Goal: Task Accomplishment & Management: Manage account settings

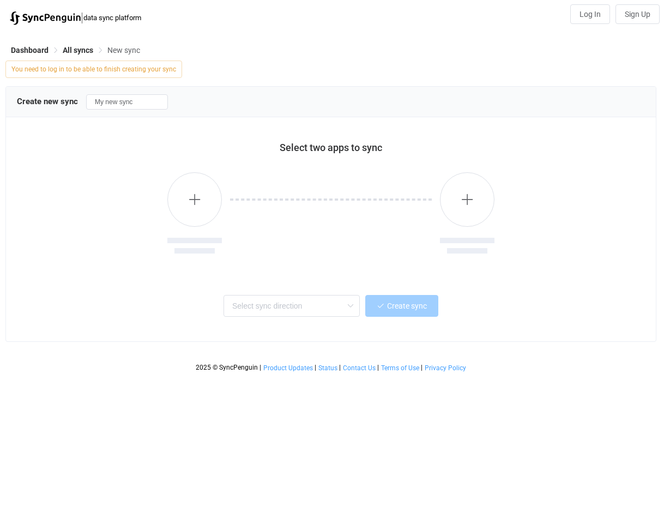
click at [29, 42] on div "Dashboard All syncs New sync You need to log in to be able to finish creating y…" at bounding box center [332, 204] width 664 height 347
click at [29, 51] on span "Dashboard" at bounding box center [30, 50] width 38 height 9
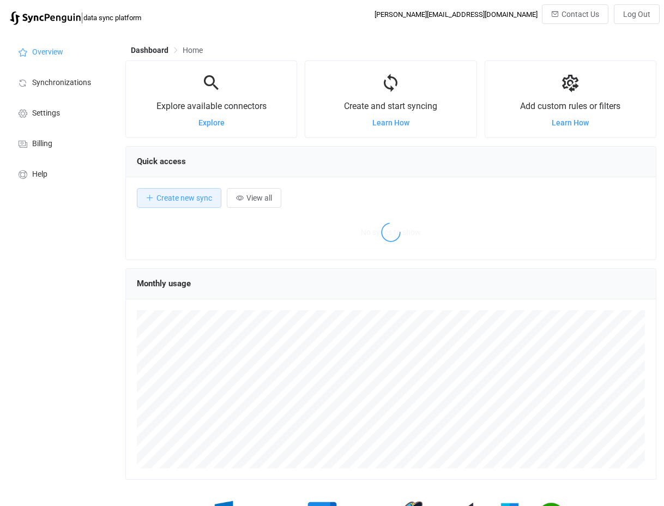
scroll to position [212, 531]
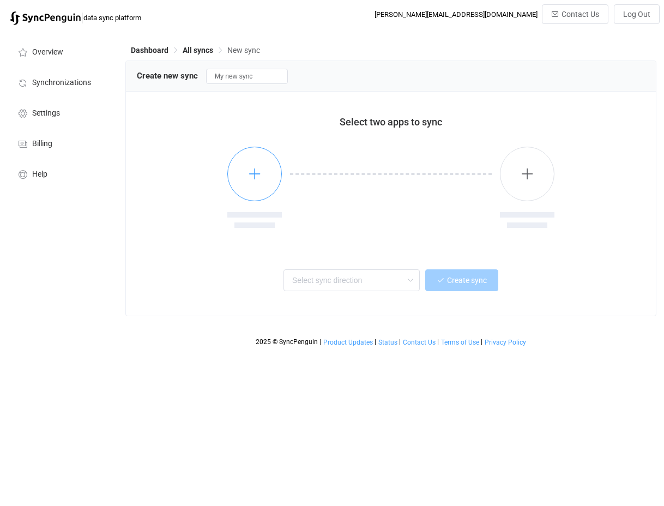
click at [248, 155] on button "button" at bounding box center [254, 174] width 55 height 55
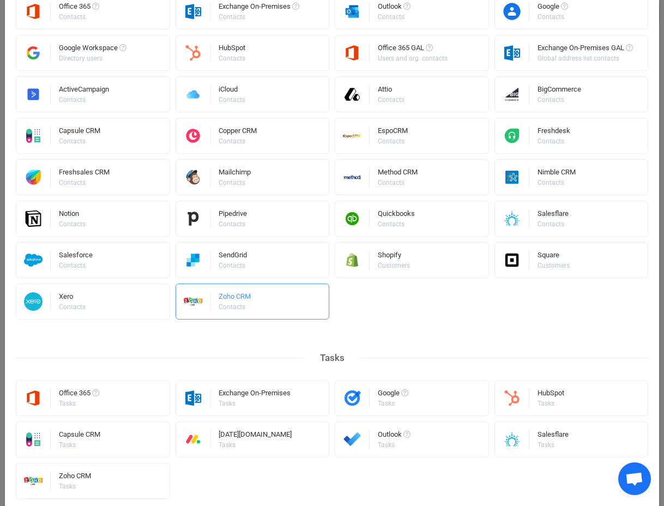
scroll to position [272, 0]
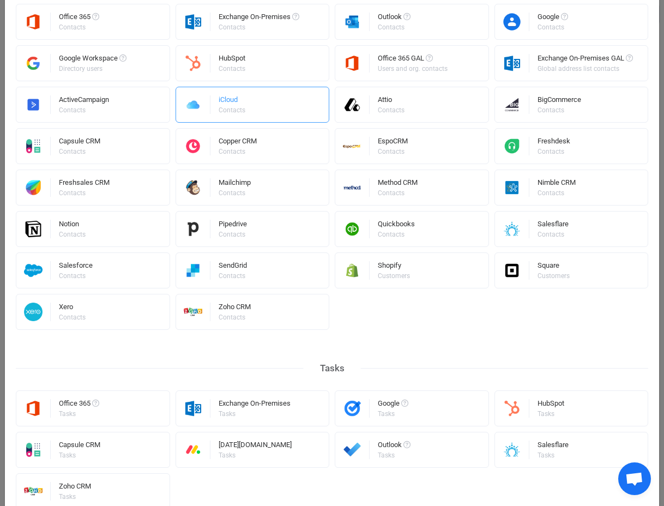
click at [246, 106] on div "iCloud Contacts" at bounding box center [253, 105] width 154 height 36
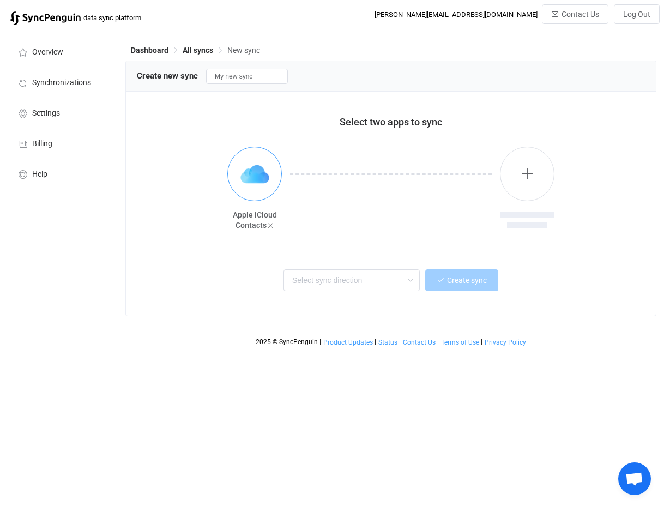
click at [261, 189] on img "button" at bounding box center [254, 174] width 41 height 41
click at [528, 180] on icon "button" at bounding box center [528, 174] width 14 height 14
click at [244, 182] on img "button" at bounding box center [254, 174] width 41 height 41
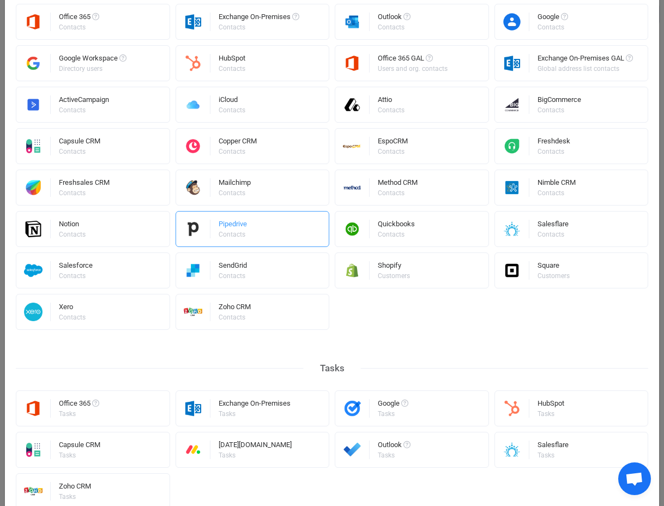
click at [242, 228] on div "Pipedrive" at bounding box center [233, 225] width 28 height 11
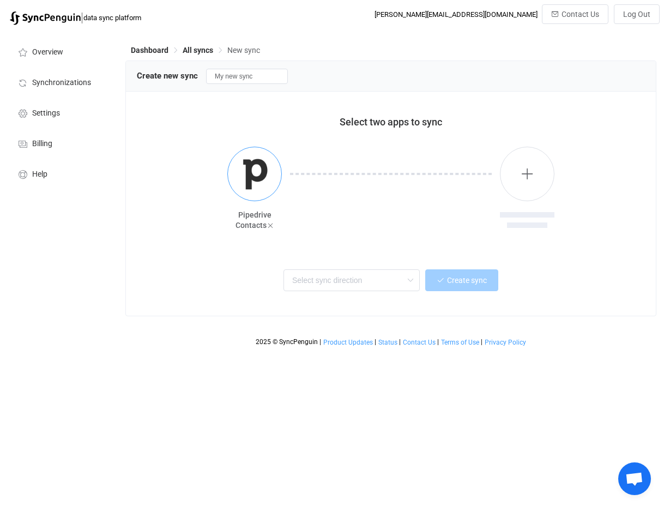
click at [245, 190] on img "button" at bounding box center [254, 174] width 41 height 41
click at [268, 227] on icon at bounding box center [271, 226] width 8 height 8
click at [247, 166] on button "button" at bounding box center [254, 174] width 55 height 55
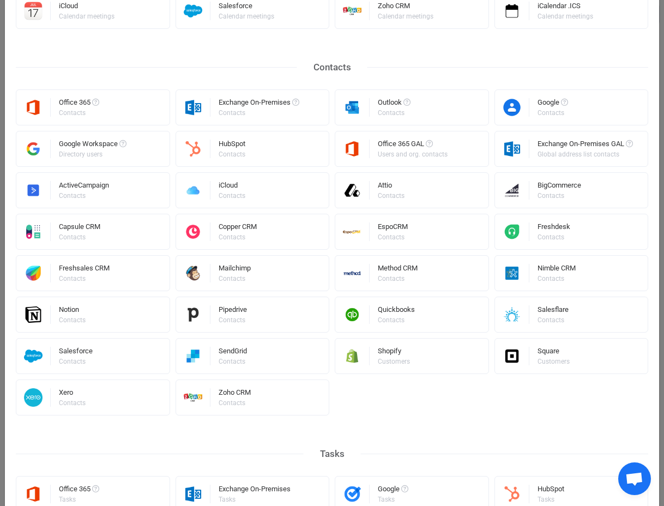
scroll to position [182, 0]
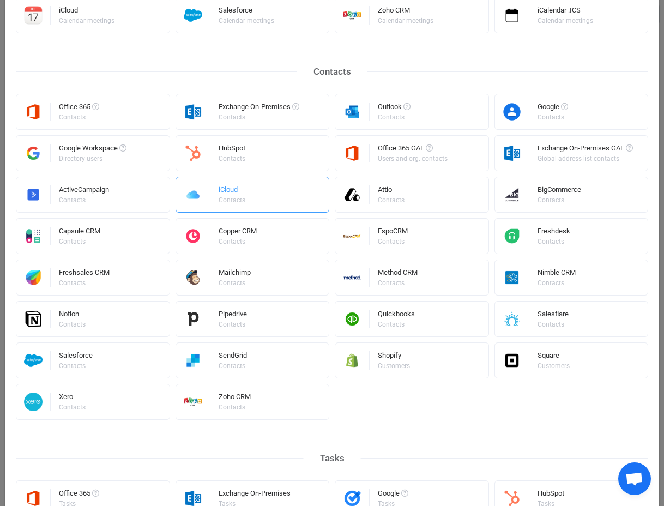
click at [241, 186] on div "iCloud" at bounding box center [233, 191] width 28 height 11
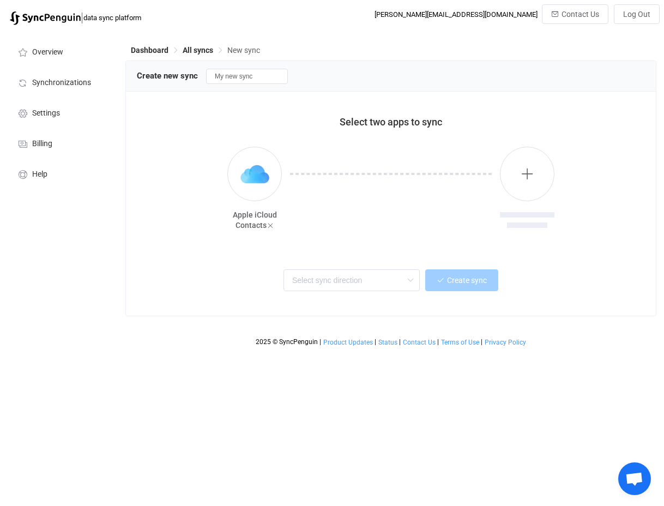
click at [549, 205] on div at bounding box center [527, 188] width 55 height 83
click at [533, 172] on icon "button" at bounding box center [528, 174] width 14 height 14
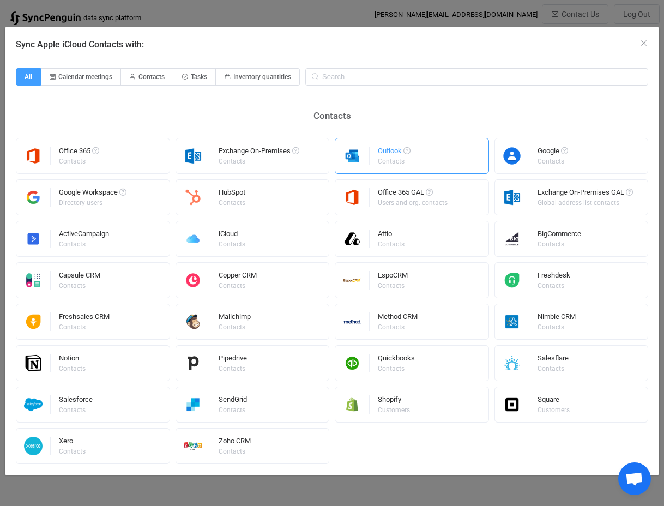
click at [418, 171] on div "Outlook Contacts" at bounding box center [412, 156] width 154 height 36
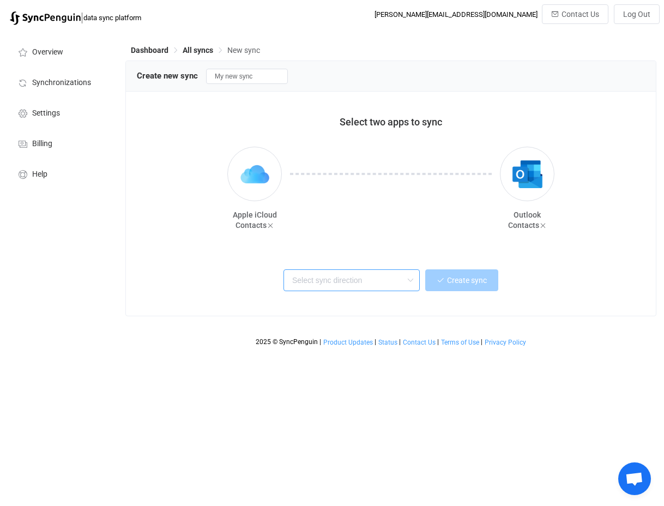
click at [313, 285] on input "text" at bounding box center [352, 280] width 136 height 22
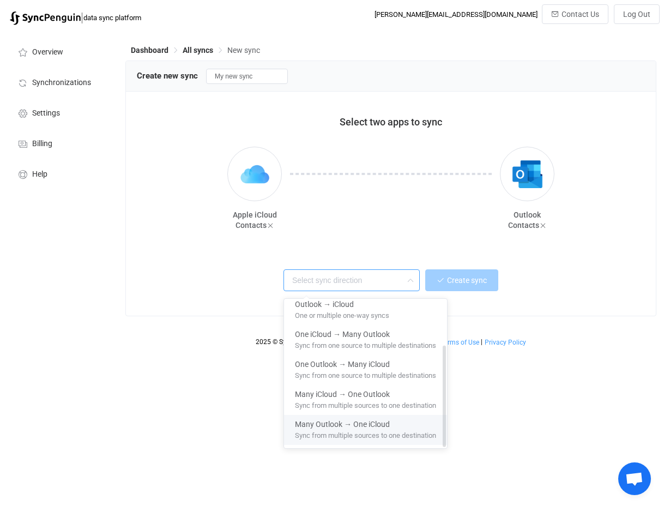
scroll to position [0, 0]
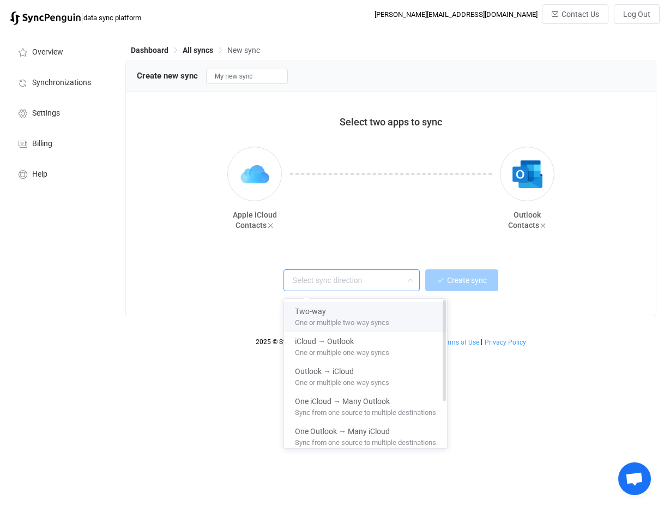
click at [378, 317] on span "One or multiple two-way syncs" at bounding box center [342, 321] width 94 height 12
type input "Two-way"
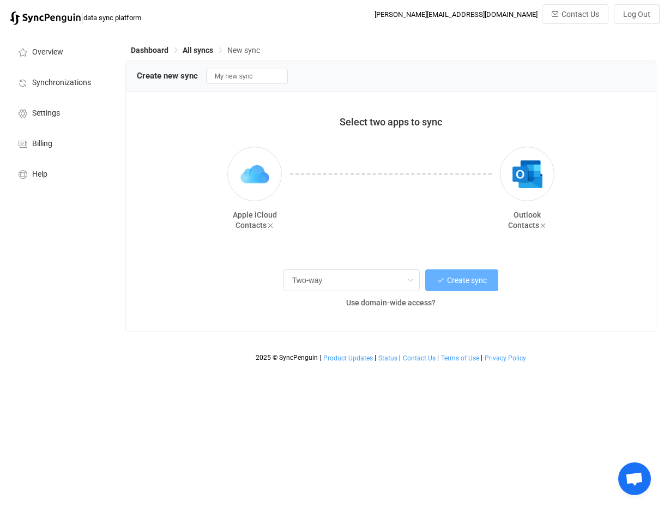
click at [469, 285] on span "Create sync" at bounding box center [467, 280] width 40 height 9
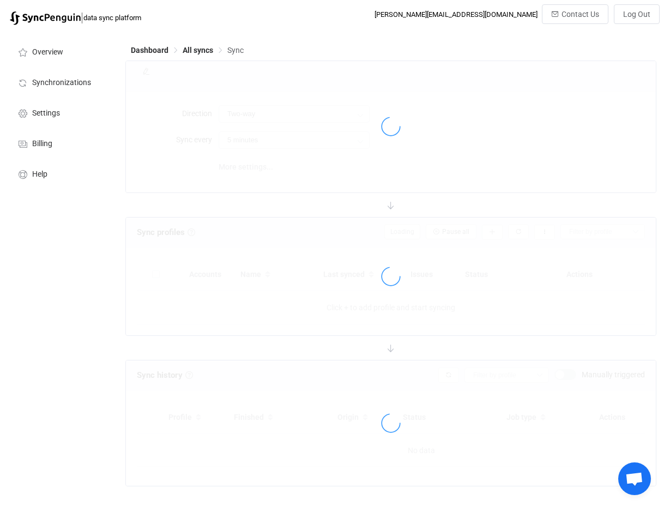
type input "10 minutes"
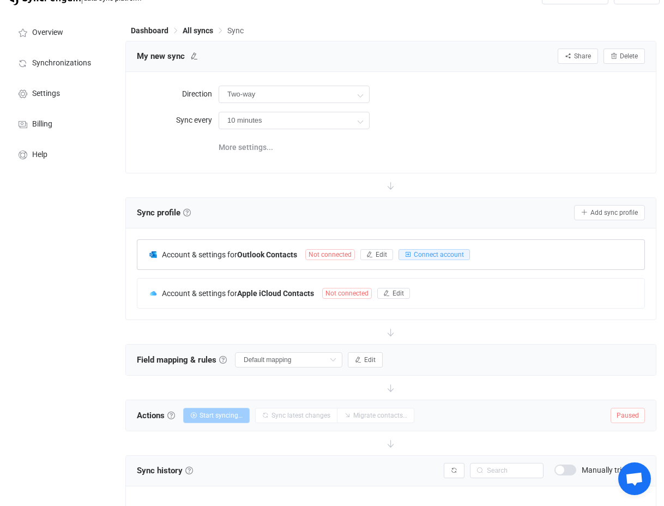
scroll to position [129, 0]
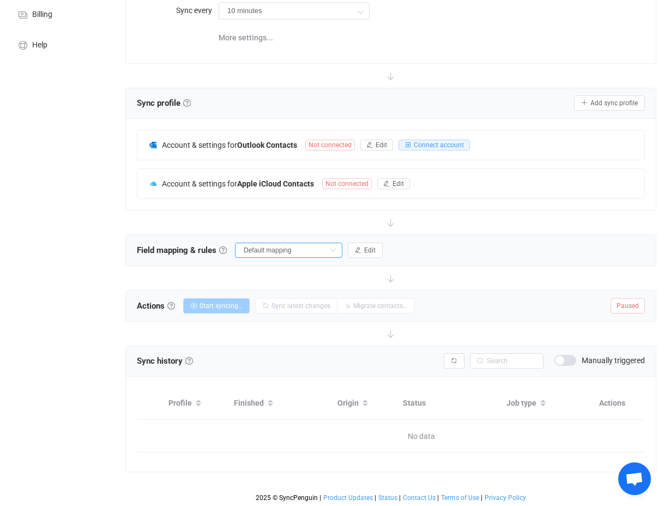
click at [295, 250] on input "Default mapping" at bounding box center [288, 250] width 107 height 15
click at [364, 246] on span "Edit" at bounding box center [369, 250] width 11 height 8
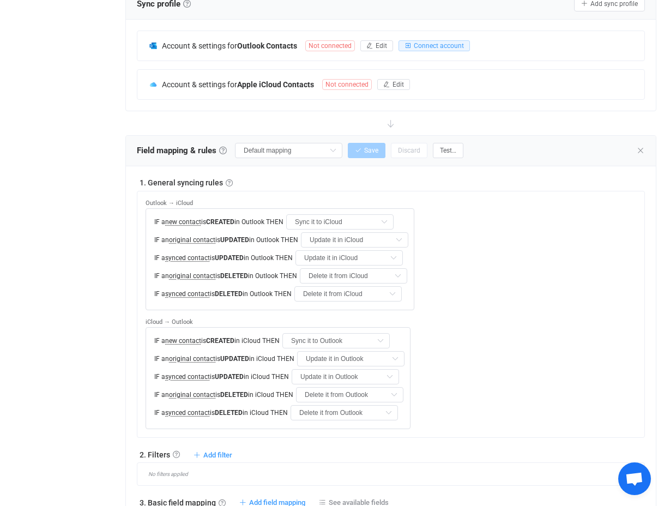
scroll to position [3, 0]
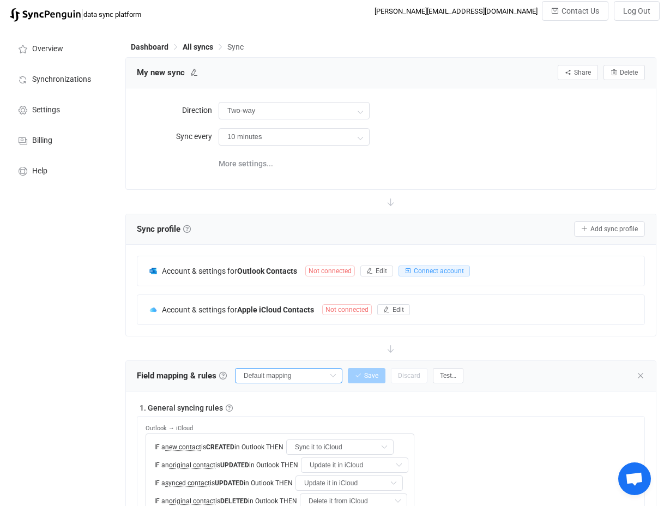
click at [278, 376] on input "Default mapping" at bounding box center [288, 375] width 107 height 15
click at [55, 79] on span "Synchronizations" at bounding box center [61, 79] width 59 height 9
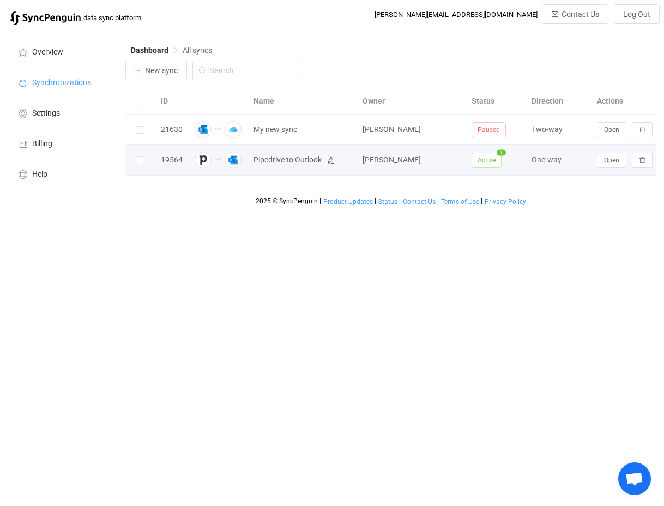
click at [287, 161] on span "Pipedrive to Outlook" at bounding box center [288, 160] width 68 height 13
click at [142, 157] on span at bounding box center [141, 160] width 8 height 8
click at [144, 156] on input "checkbox" at bounding box center [144, 156] width 0 height 0
click at [138, 162] on span at bounding box center [141, 160] width 8 height 8
click at [144, 156] on input "checkbox" at bounding box center [144, 156] width 0 height 0
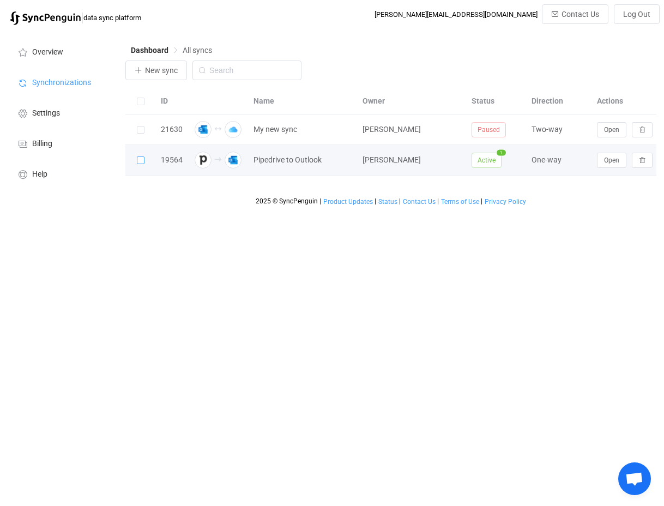
click at [479, 162] on span "Active" at bounding box center [487, 160] width 30 height 15
click at [606, 167] on button "Open" at bounding box center [611, 160] width 29 height 15
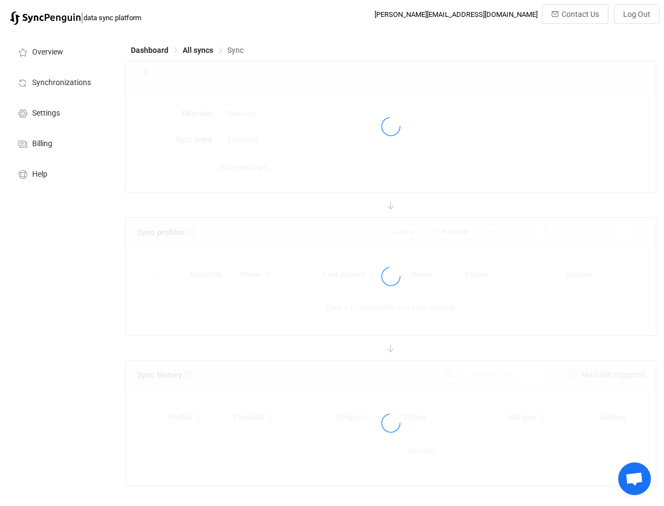
type input "Pipedrive → Outlook"
type input "10 minutes"
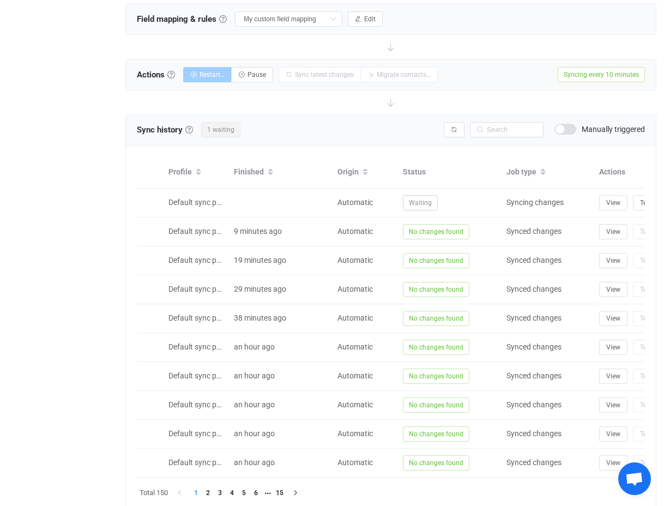
scroll to position [92, 0]
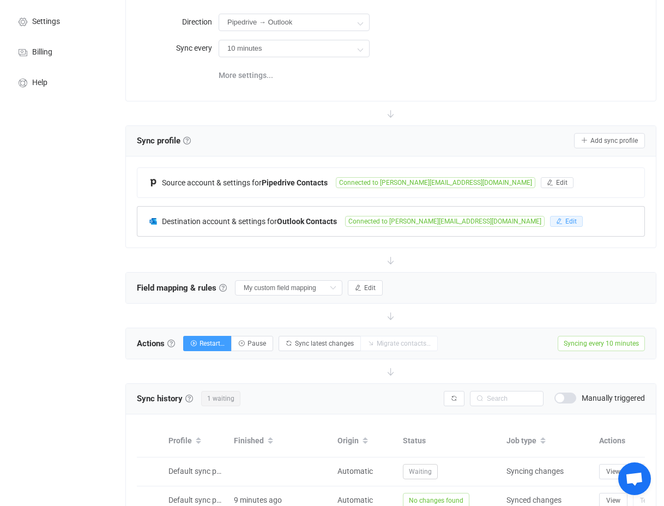
click at [550, 219] on button "Edit" at bounding box center [566, 221] width 33 height 11
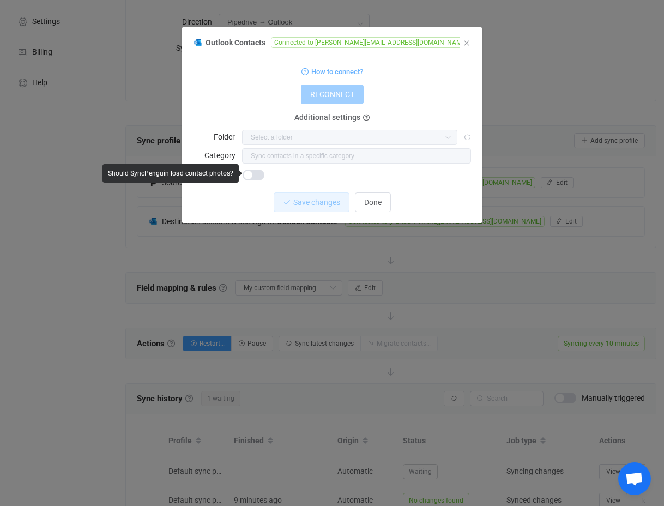
click at [250, 177] on span "dialog" at bounding box center [254, 175] width 22 height 11
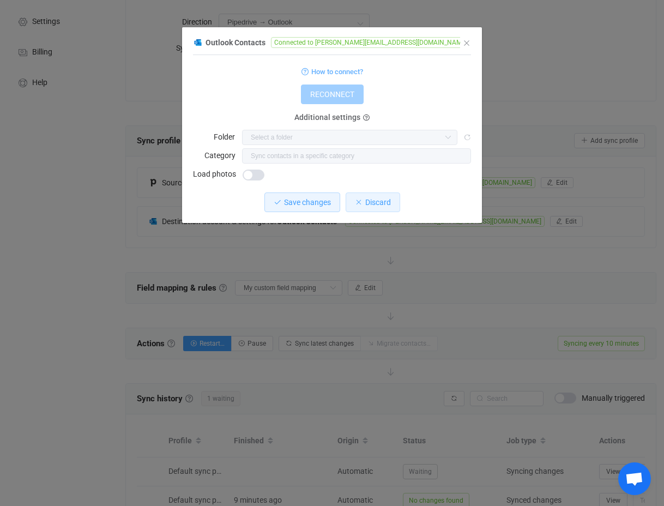
click at [386, 203] on span "Discard" at bounding box center [378, 202] width 26 height 9
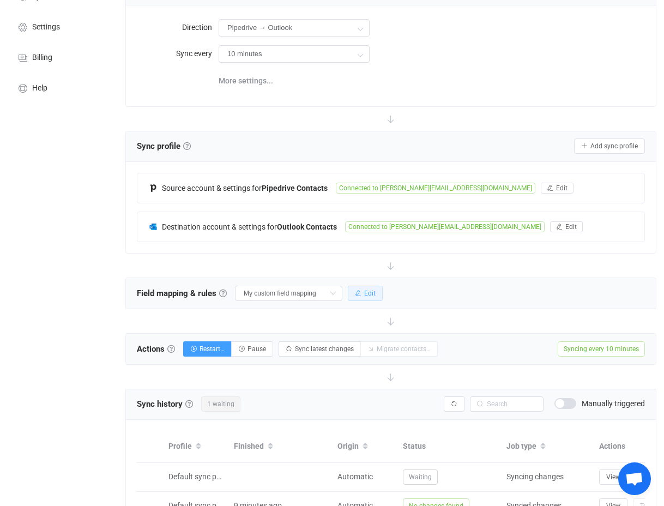
scroll to position [0, 0]
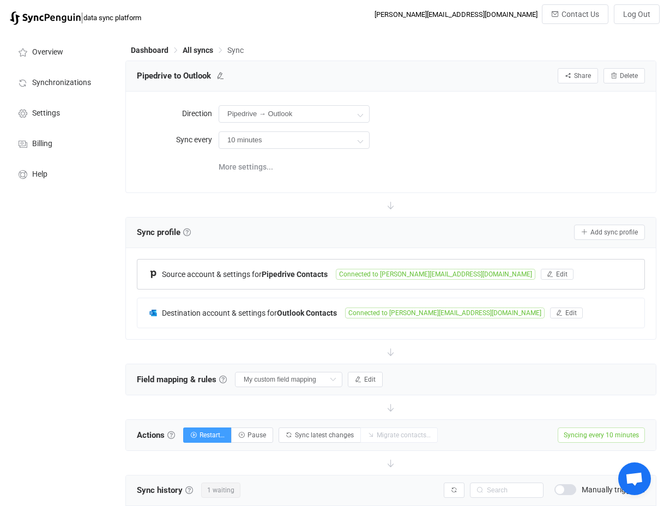
click at [297, 270] on b "Pipedrive Contacts" at bounding box center [295, 274] width 66 height 9
click at [301, 278] on div "Source account & settings for Pipedrive Contacts" at bounding box center [242, 274] width 188 height 10
click at [257, 106] on input "Pipedrive → Outlook" at bounding box center [294, 113] width 151 height 17
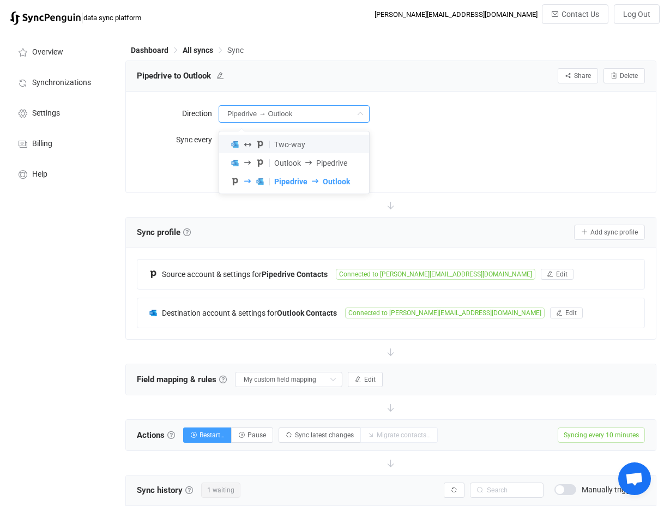
click at [540, 164] on div "More settings..." at bounding box center [432, 166] width 426 height 22
click at [326, 105] on input "Pipedrive → Outlook" at bounding box center [294, 113] width 151 height 17
click at [309, 146] on li "Two-way" at bounding box center [294, 144] width 150 height 19
type input "Two-way"
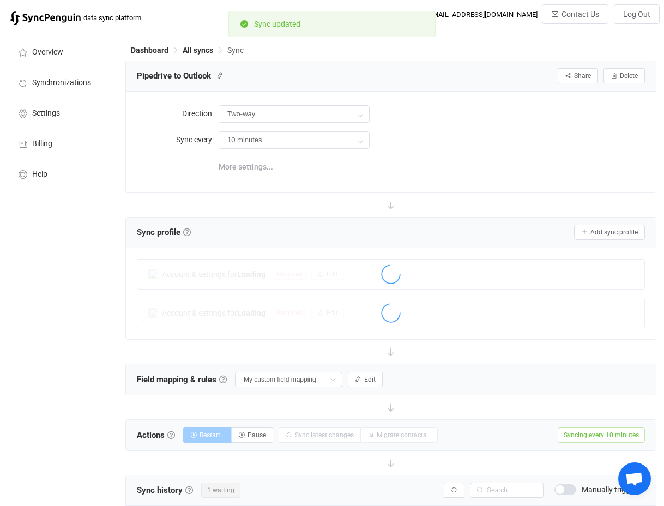
click at [250, 165] on span "More settings..." at bounding box center [246, 167] width 55 height 22
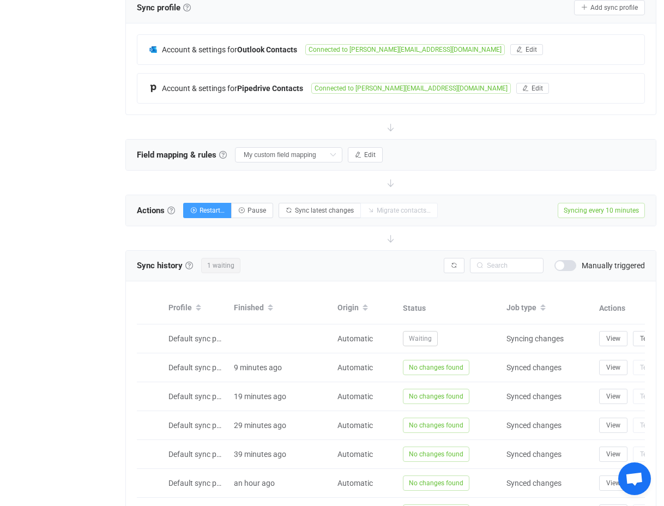
scroll to position [232, 0]
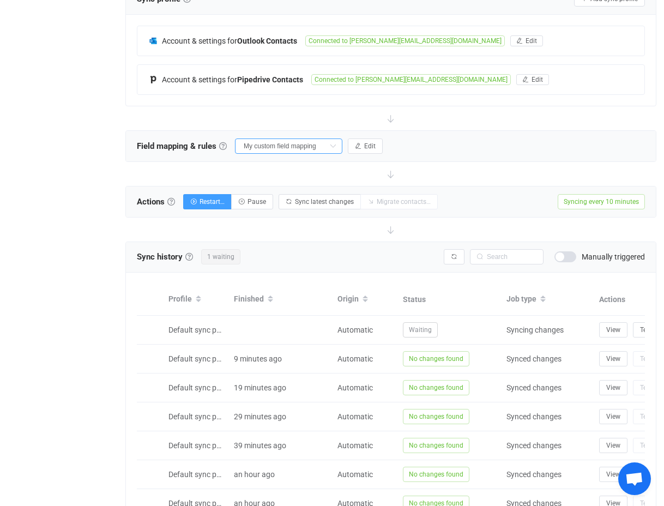
click at [282, 150] on input "My custom field mapping" at bounding box center [288, 146] width 107 height 15
click at [356, 150] on button "Edit" at bounding box center [365, 146] width 35 height 15
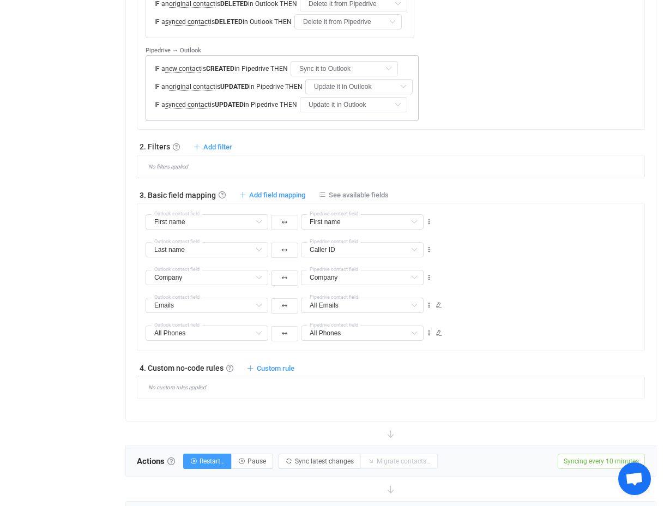
scroll to position [502, 0]
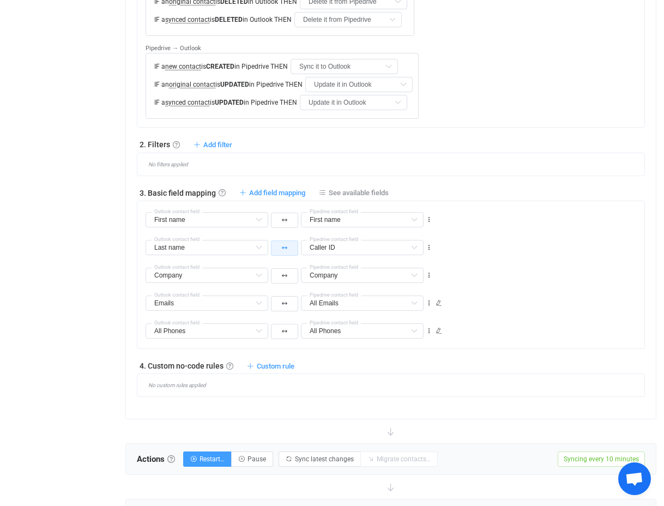
click at [286, 249] on icon "button" at bounding box center [284, 247] width 5 height 5
click at [431, 245] on icon at bounding box center [429, 248] width 8 height 8
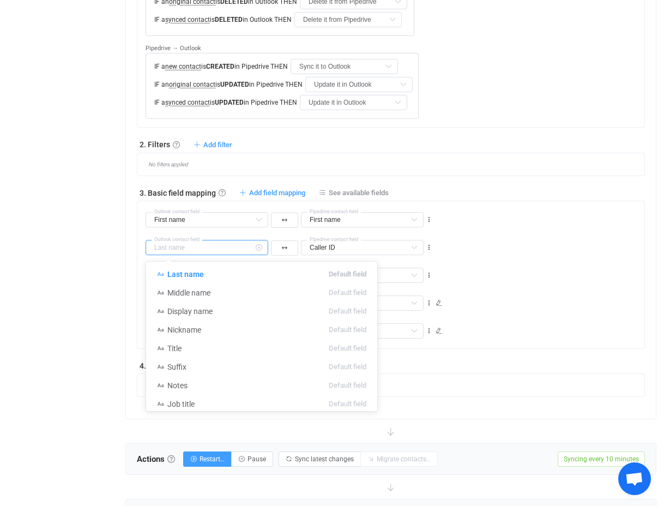
click at [179, 247] on input "text" at bounding box center [207, 247] width 123 height 15
type input "Last name"
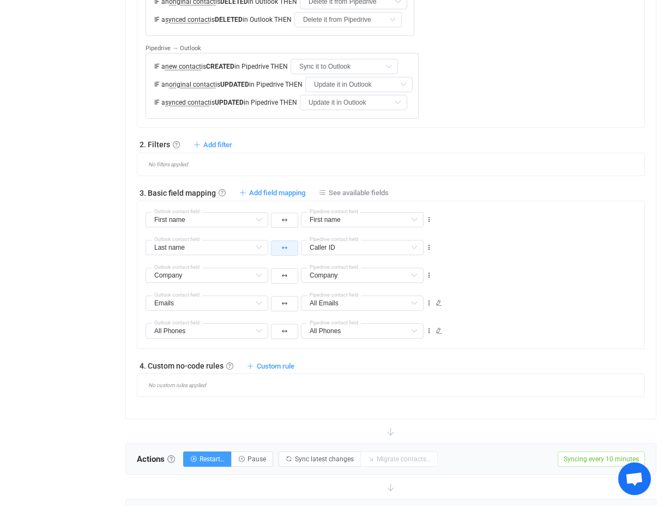
click at [282, 253] on button "button" at bounding box center [284, 247] width 27 height 15
click at [286, 318] on li at bounding box center [283, 317] width 27 height 20
click at [566, 269] on div "Company Middle name Default field Display name Default field Nickname Default f…" at bounding box center [395, 271] width 499 height 28
click at [278, 363] on span "Custom rule" at bounding box center [276, 366] width 38 height 8
click at [262, 180] on div "1. General syncing rules General syncing rules Control how SyncPengin reacts to…" at bounding box center [391, 150] width 508 height 494
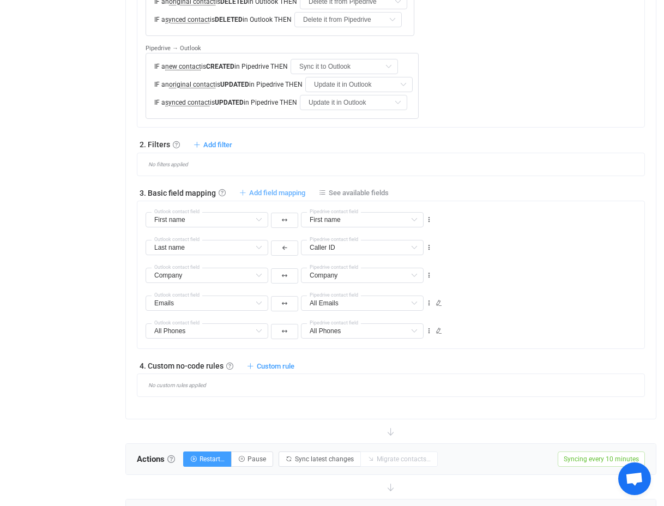
click at [263, 191] on span "Add field mapping" at bounding box center [277, 193] width 56 height 8
type input "First name"
type input "Last name"
type input "Caller ID"
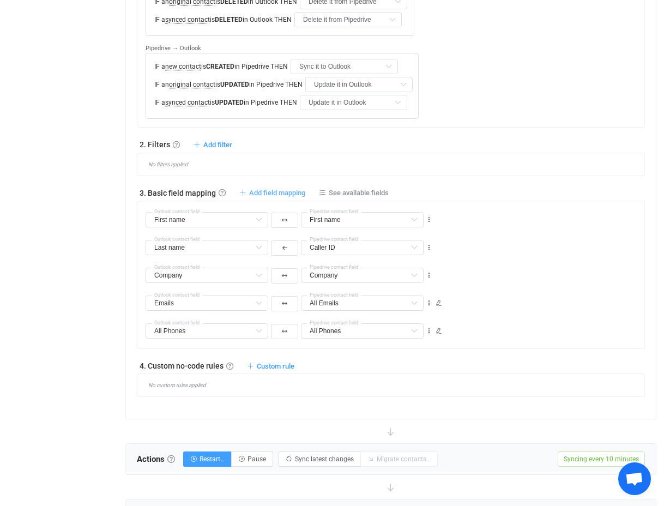
type input "Company"
type input "Emails"
type input "All Emails"
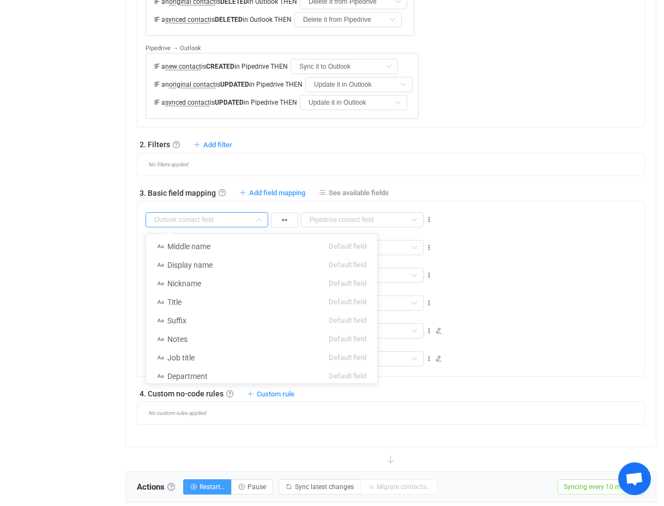
click at [212, 223] on input "text" at bounding box center [207, 219] width 123 height 15
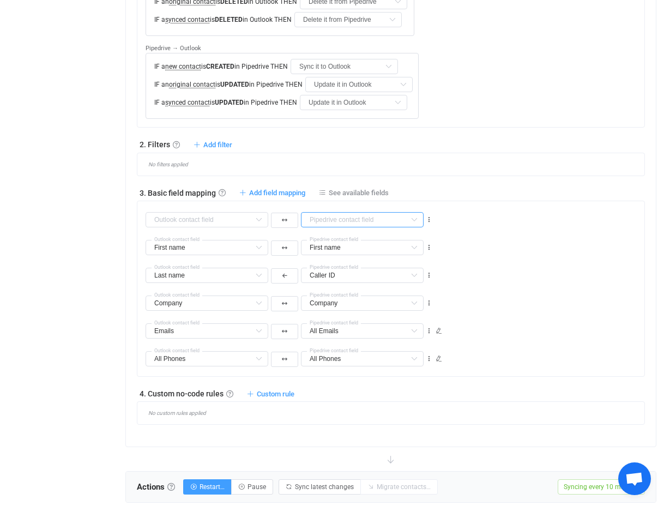
click at [361, 213] on input "text" at bounding box center [362, 219] width 123 height 15
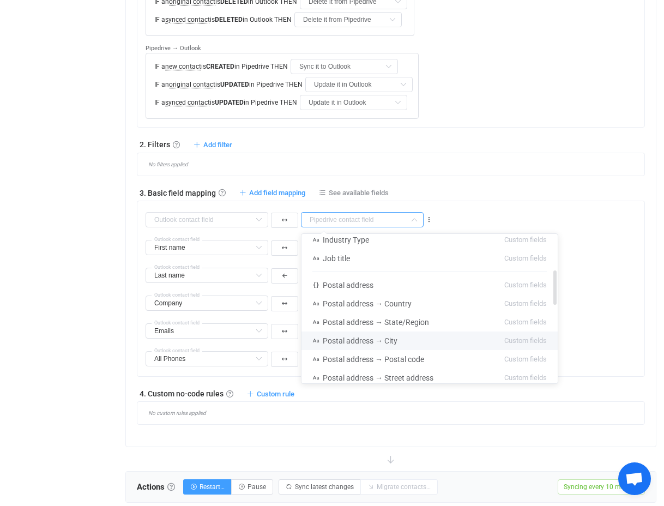
scroll to position [0, 0]
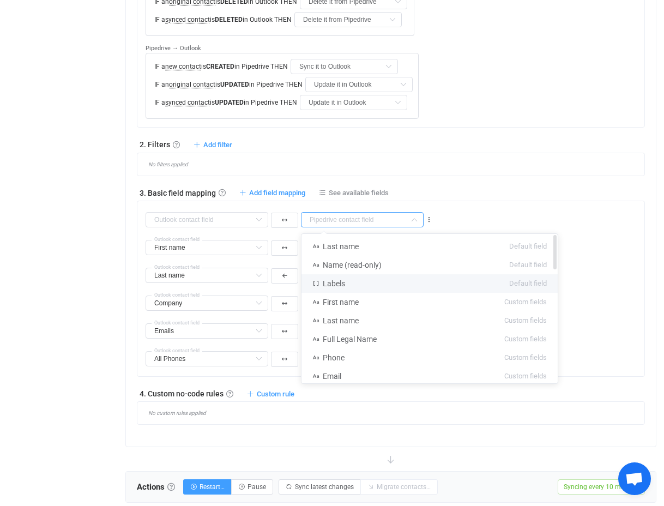
click at [358, 281] on li "Labels Default field" at bounding box center [430, 283] width 256 height 19
type input "Labels"
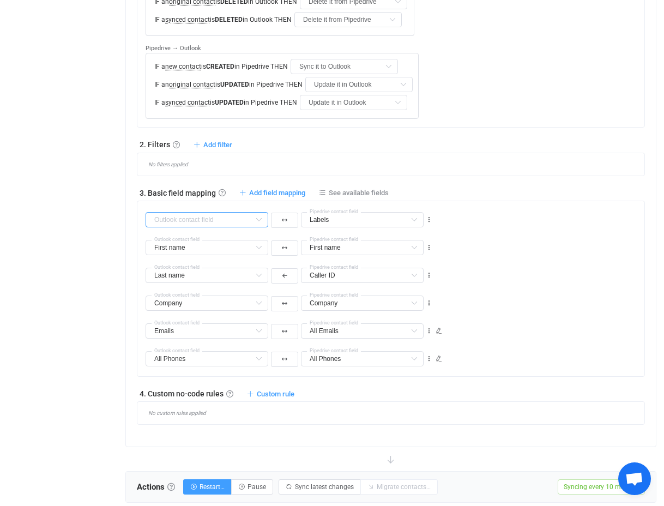
click at [205, 221] on input "text" at bounding box center [207, 219] width 123 height 15
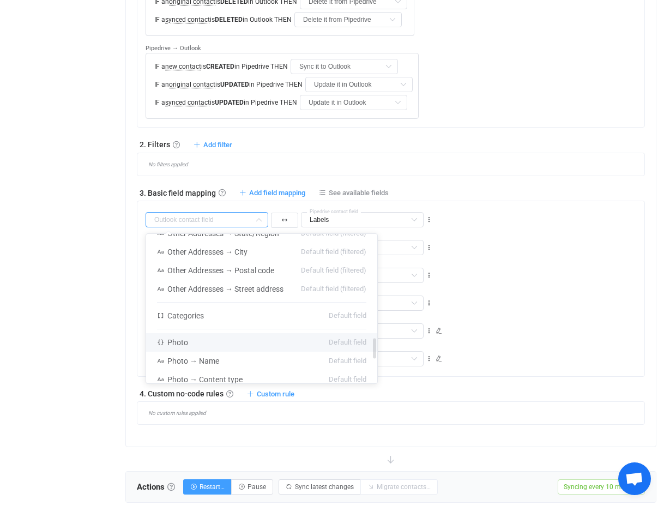
scroll to position [723, 0]
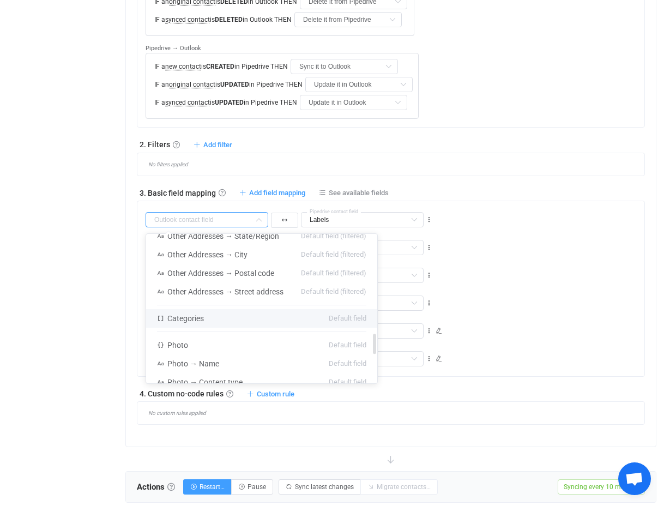
click at [200, 325] on li "Categories Default field" at bounding box center [261, 318] width 231 height 19
type input "Categories"
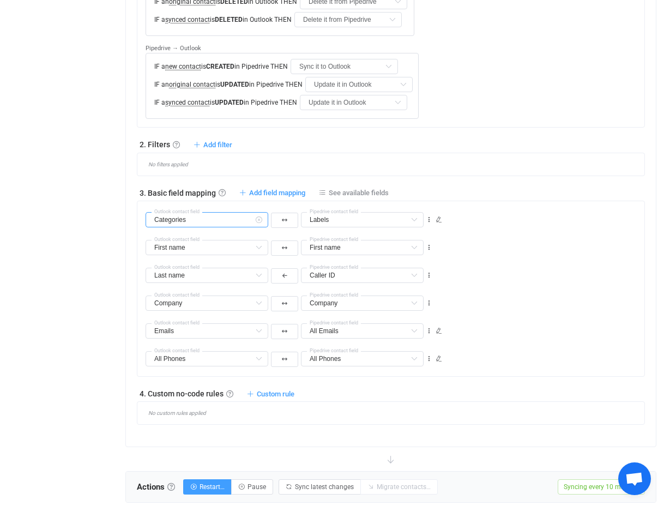
click at [181, 224] on input "Categories" at bounding box center [207, 219] width 123 height 15
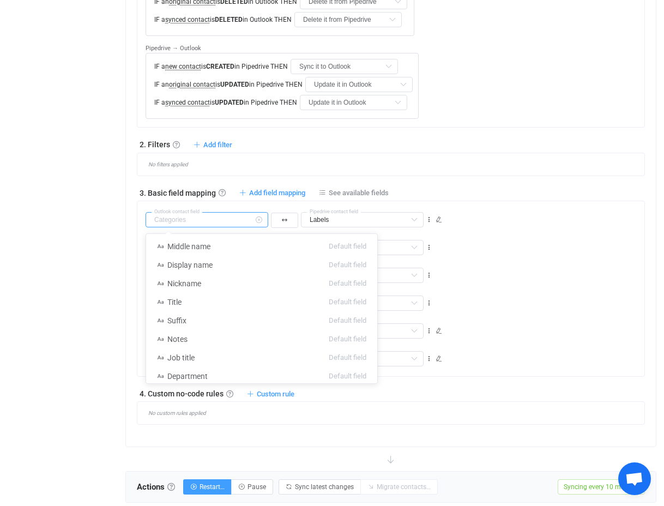
scroll to position [667, 0]
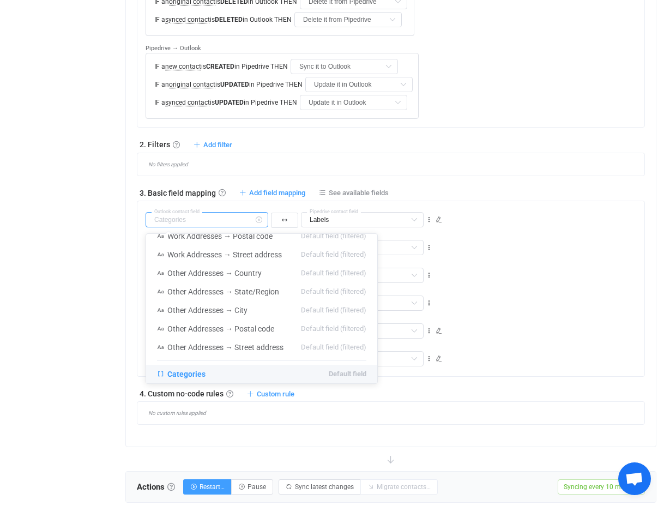
click at [214, 218] on input "text" at bounding box center [207, 219] width 123 height 15
type input "Categories"
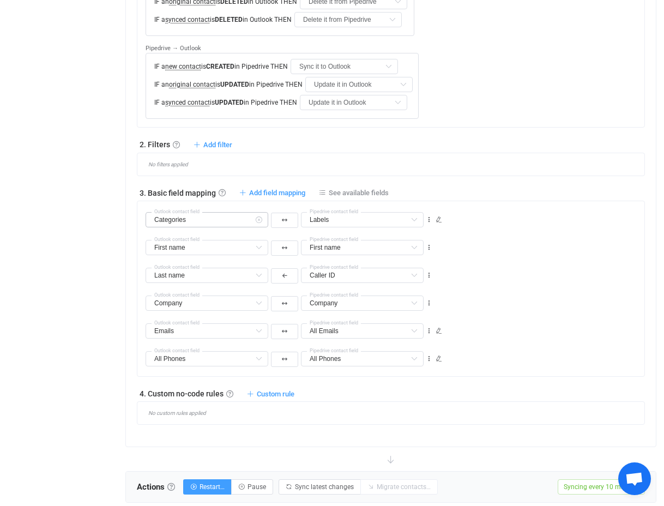
click at [256, 219] on icon at bounding box center [259, 219] width 14 height 15
click at [416, 219] on icon at bounding box center [414, 219] width 14 height 15
click at [366, 220] on input "text" at bounding box center [362, 219] width 123 height 15
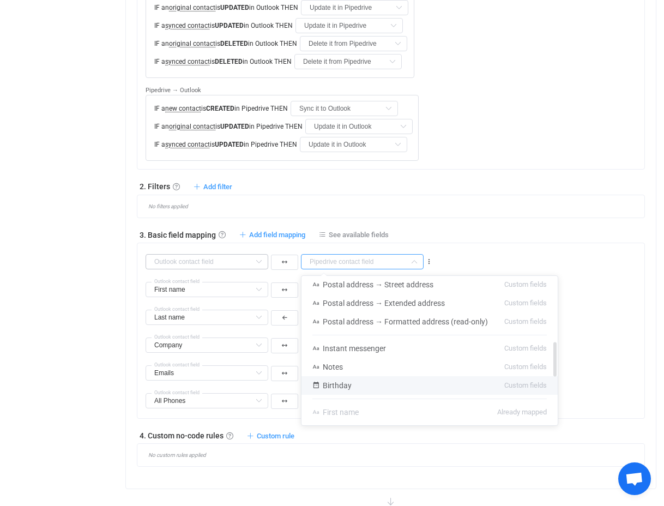
scroll to position [285, 0]
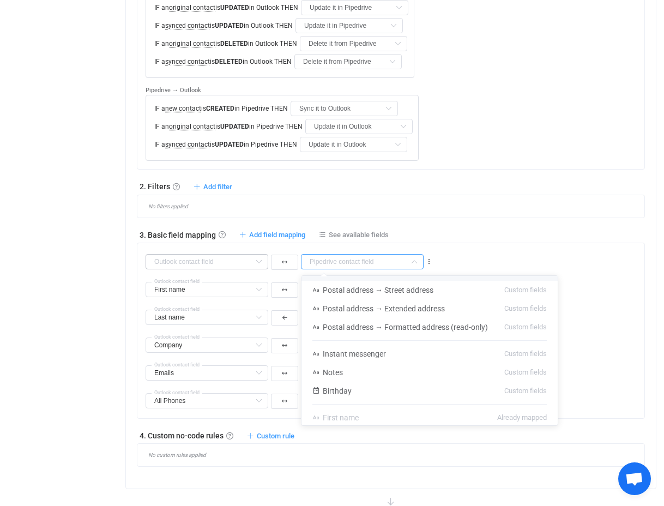
click at [491, 206] on div "No filters applied" at bounding box center [395, 206] width 499 height 6
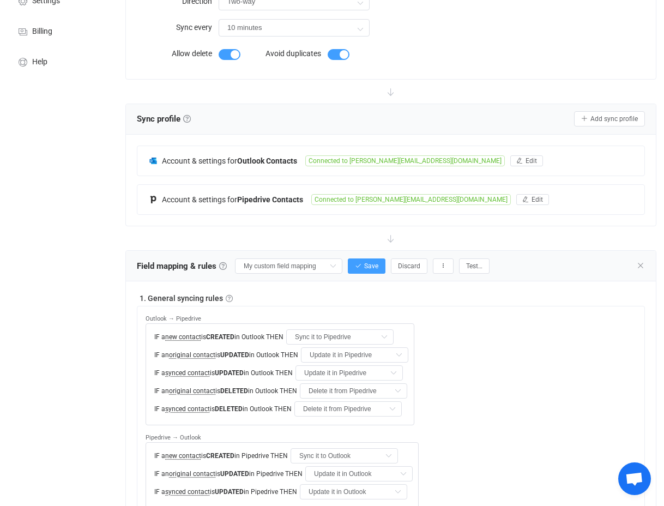
scroll to position [111, 0]
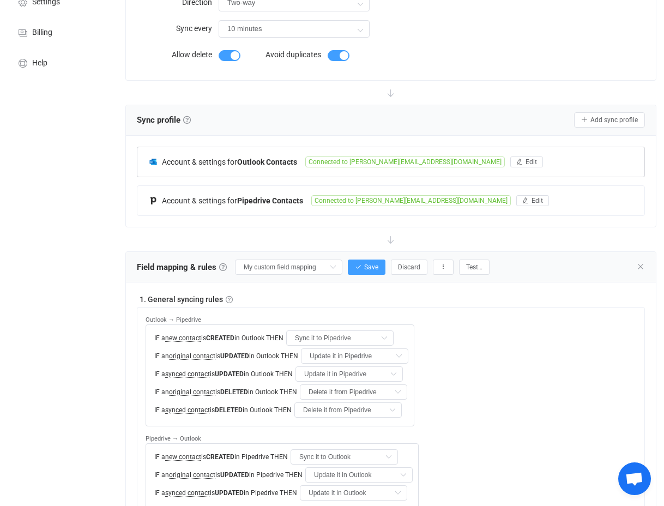
click at [222, 160] on span "Account & settings for" at bounding box center [199, 162] width 75 height 9
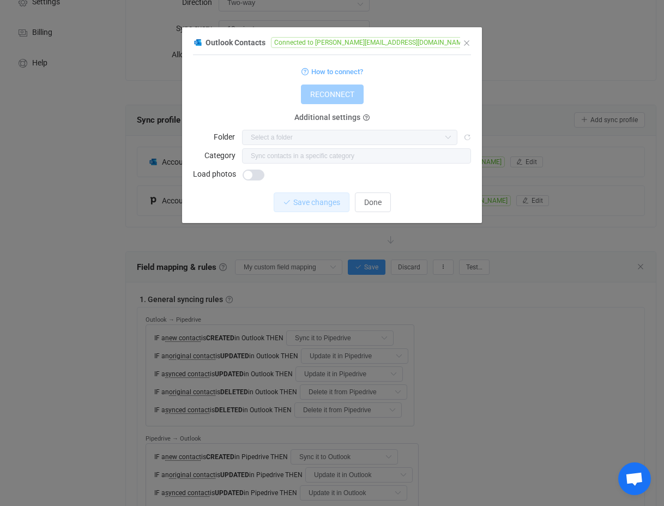
click at [519, 125] on div "Outlook Contacts Connected to Steve@hupropertygroup.com.au 1 { { "connectionTyp…" at bounding box center [332, 253] width 664 height 506
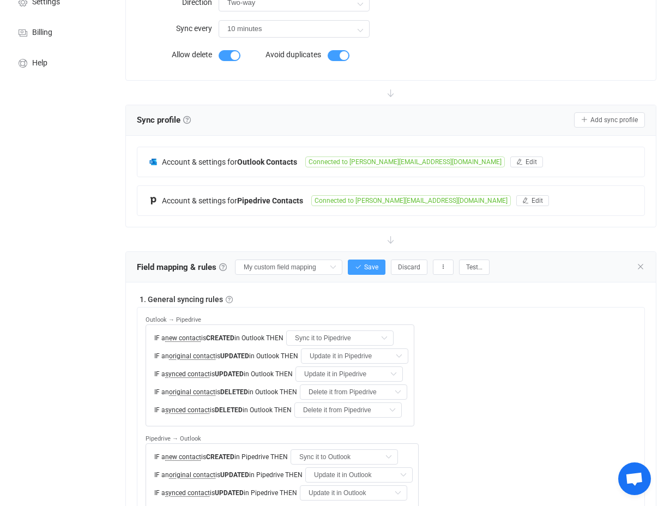
scroll to position [0, 0]
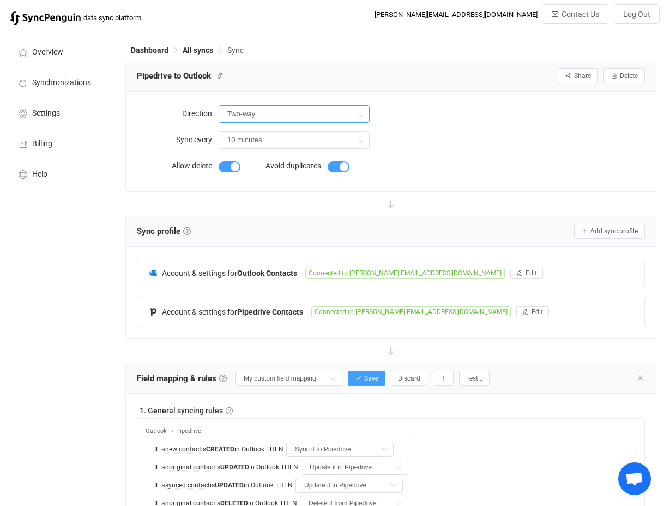
click at [292, 110] on input "Two-way" at bounding box center [294, 113] width 151 height 17
click at [201, 51] on span "All syncs" at bounding box center [198, 50] width 31 height 9
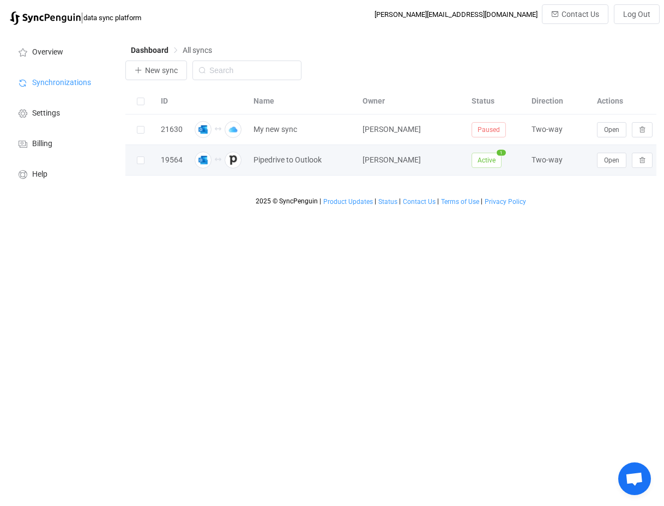
click at [480, 154] on span "Active" at bounding box center [487, 160] width 30 height 15
click at [483, 167] on span "Active" at bounding box center [487, 160] width 30 height 15
click at [482, 159] on span "Active" at bounding box center [487, 160] width 30 height 15
click at [483, 164] on span "Active" at bounding box center [487, 160] width 30 height 15
click at [529, 165] on div "Two-way" at bounding box center [558, 160] width 65 height 13
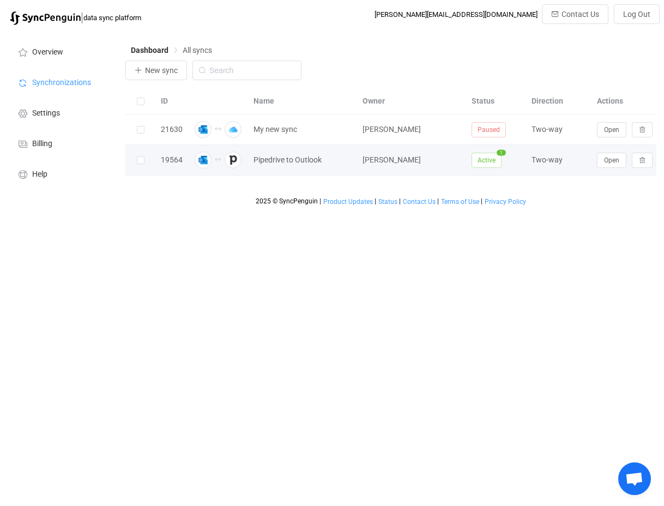
click at [485, 161] on span "Active" at bounding box center [487, 160] width 30 height 15
click at [133, 159] on div at bounding box center [140, 160] width 30 height 13
click at [137, 159] on span at bounding box center [141, 160] width 8 height 8
click at [144, 156] on input "checkbox" at bounding box center [144, 156] width 0 height 0
click at [137, 159] on span at bounding box center [141, 160] width 8 height 8
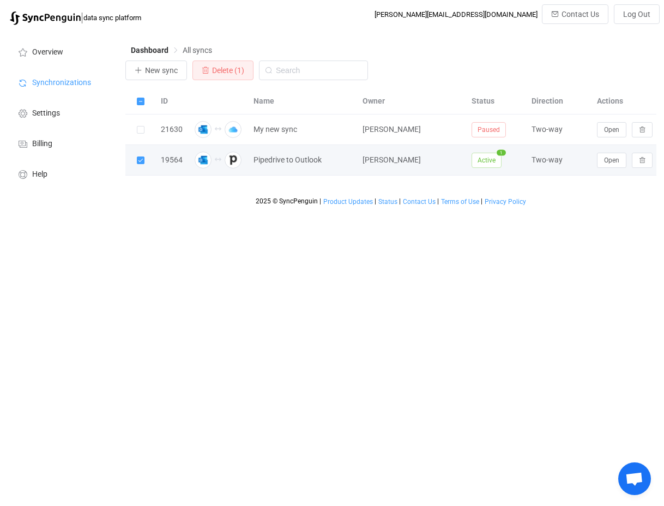
click at [144, 156] on input "checkbox" at bounding box center [144, 156] width 0 height 0
click at [487, 161] on span "Active" at bounding box center [487, 160] width 30 height 15
click at [313, 166] on span "Pipedrive to Outlook" at bounding box center [288, 160] width 68 height 13
click at [203, 161] on img at bounding box center [203, 160] width 17 height 17
click at [495, 165] on span "Active" at bounding box center [487, 160] width 30 height 15
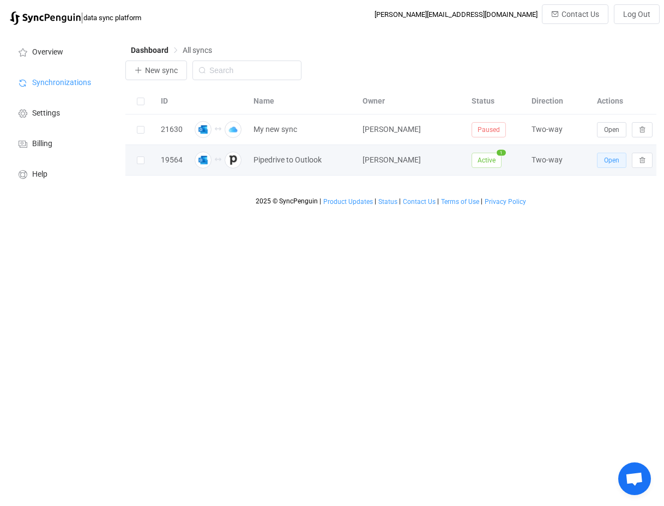
click at [609, 160] on span "Open" at bounding box center [611, 160] width 15 height 8
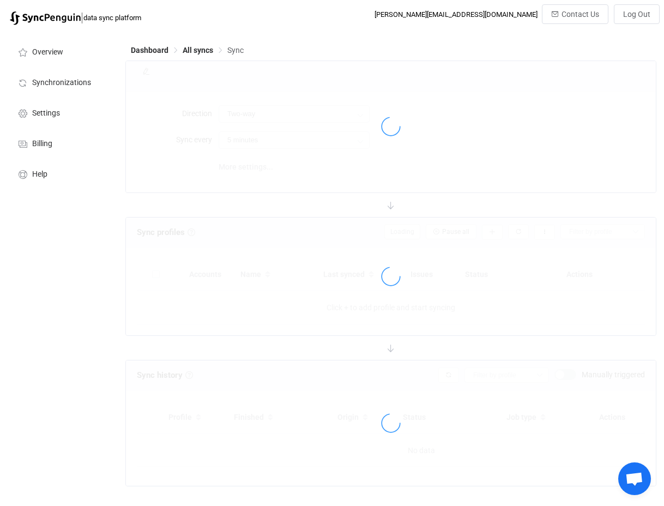
type input "10 minutes"
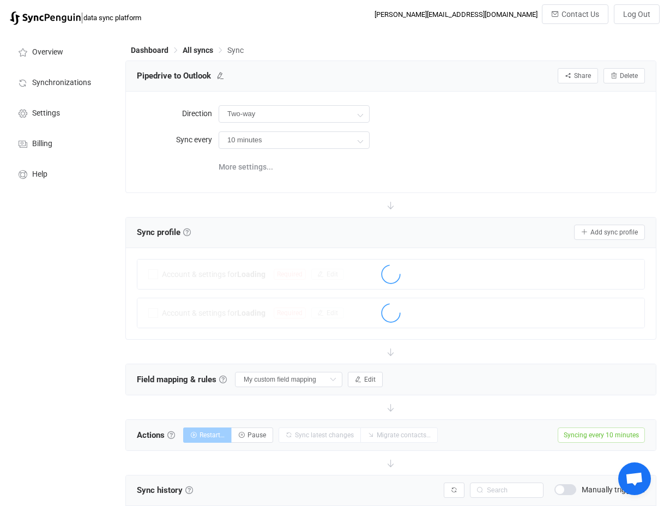
click at [532, 91] on div "Pipedrive to Outlook Share Sync sharing Delete" at bounding box center [391, 76] width 530 height 31
click at [318, 119] on input "Two-way" at bounding box center [294, 113] width 151 height 17
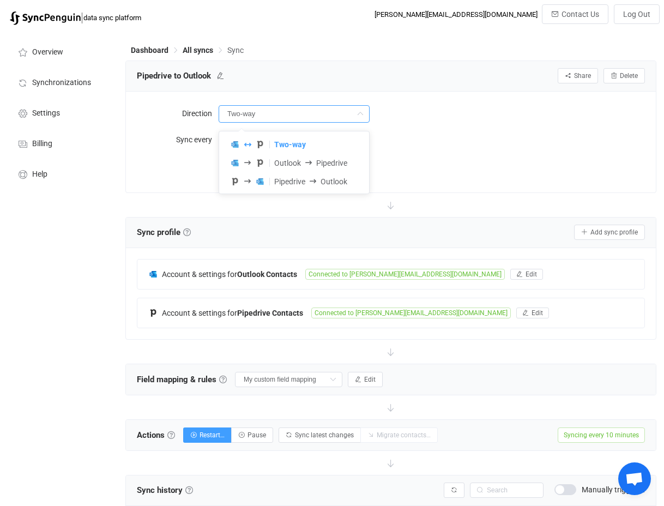
click at [318, 119] on input "Two-way" at bounding box center [294, 113] width 151 height 17
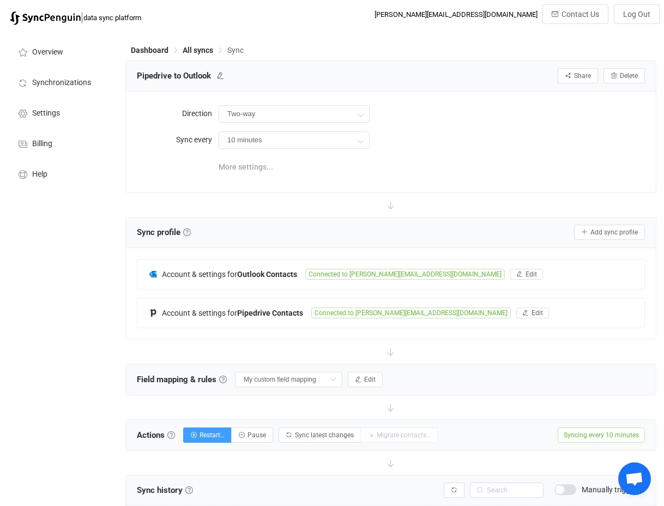
click at [258, 170] on span "More settings..." at bounding box center [246, 167] width 55 height 22
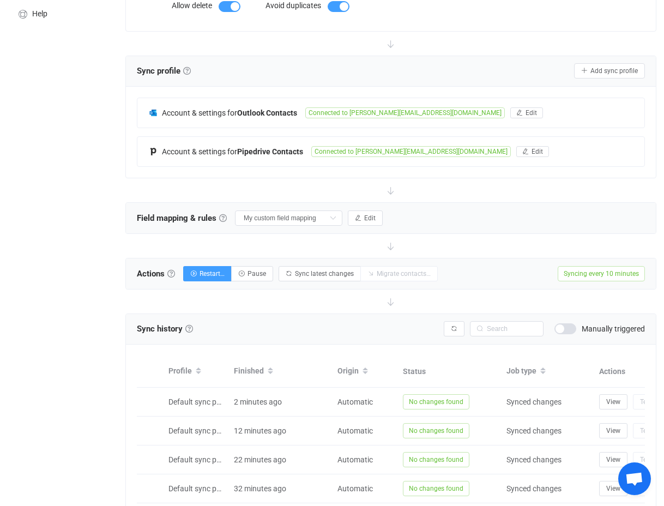
scroll to position [162, 0]
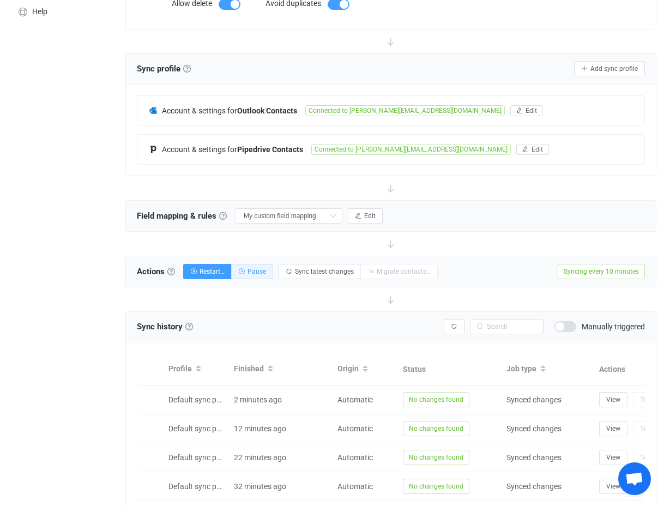
click at [255, 270] on span "Pause" at bounding box center [257, 272] width 19 height 8
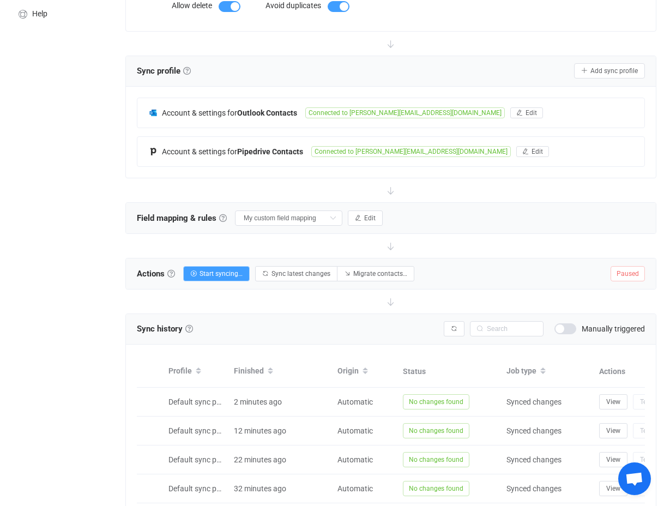
scroll to position [0, 0]
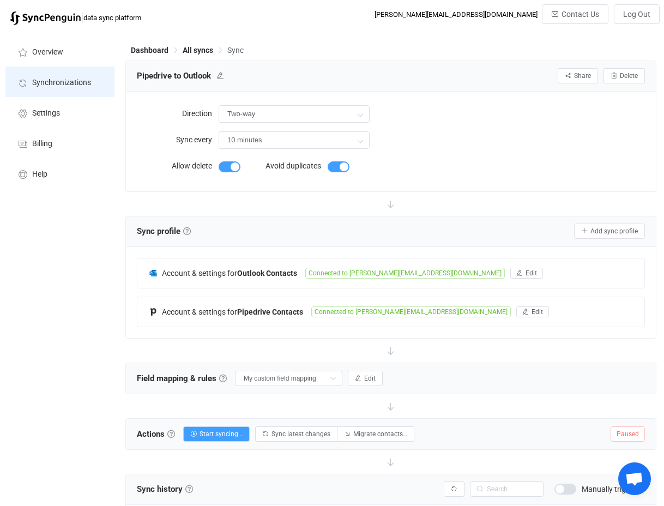
click at [53, 74] on li "Synchronizations" at bounding box center [59, 82] width 109 height 31
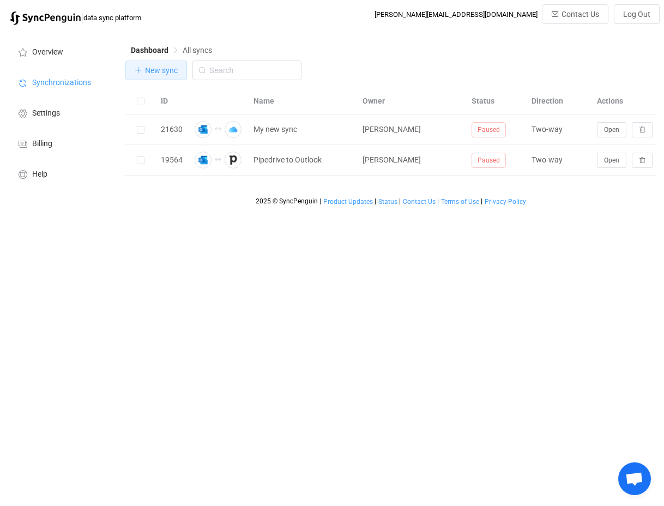
click at [157, 71] on span "New sync" at bounding box center [161, 70] width 33 height 9
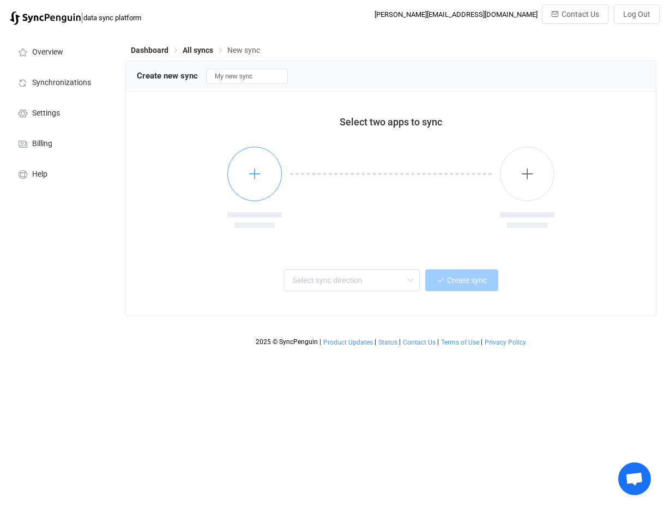
click at [260, 165] on button "button" at bounding box center [254, 174] width 55 height 55
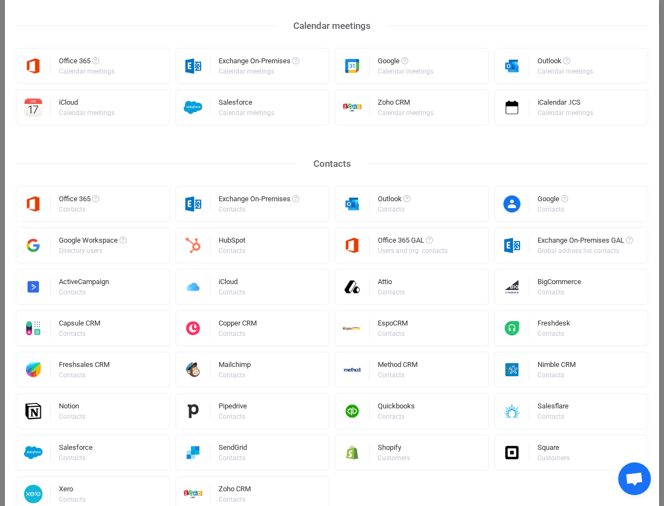
scroll to position [94, 0]
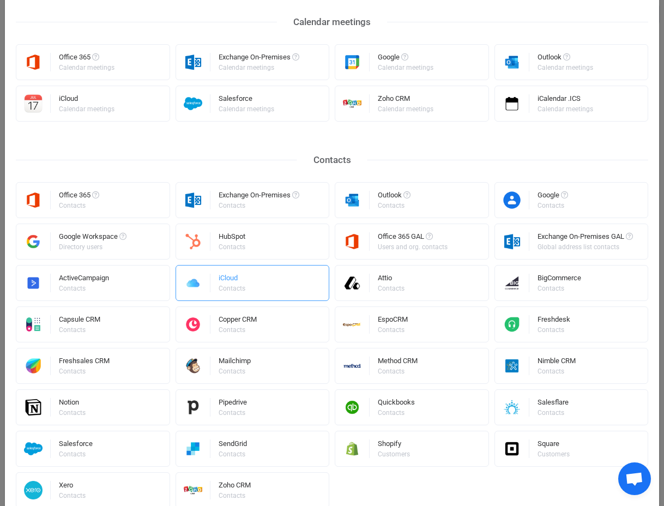
click at [242, 271] on div "iCloud Contacts" at bounding box center [233, 283] width 28 height 28
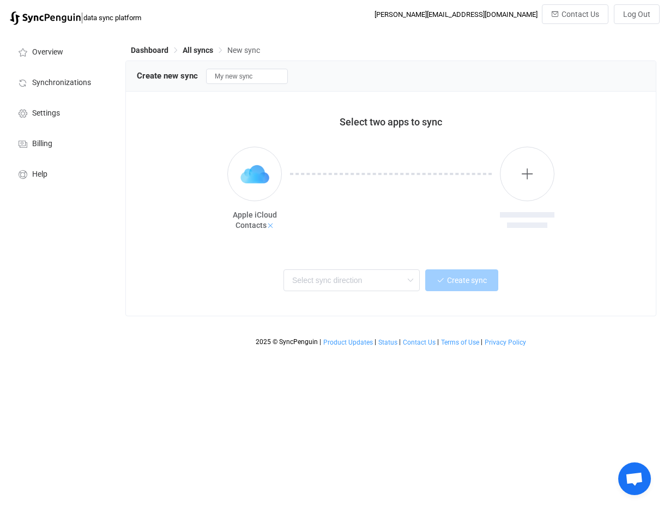
click at [271, 225] on icon at bounding box center [271, 226] width 8 height 8
click at [249, 166] on button "button" at bounding box center [254, 174] width 55 height 55
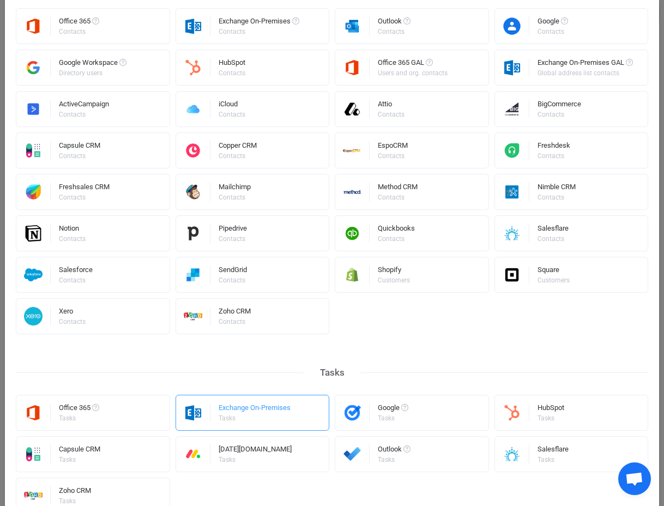
scroll to position [276, 0]
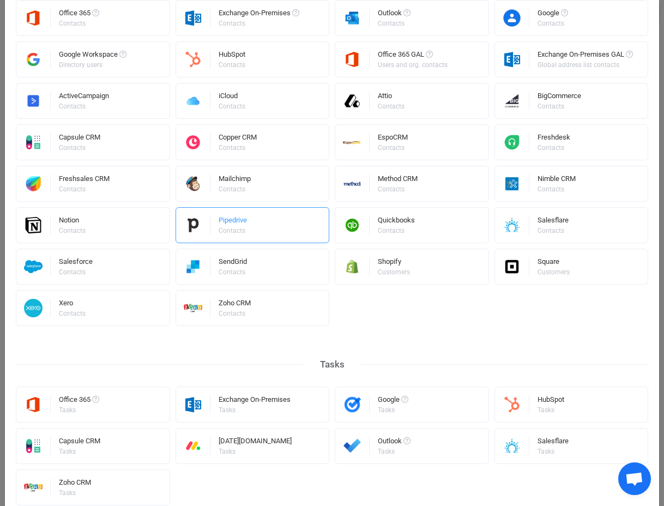
click at [234, 230] on div "Contacts" at bounding box center [232, 230] width 27 height 7
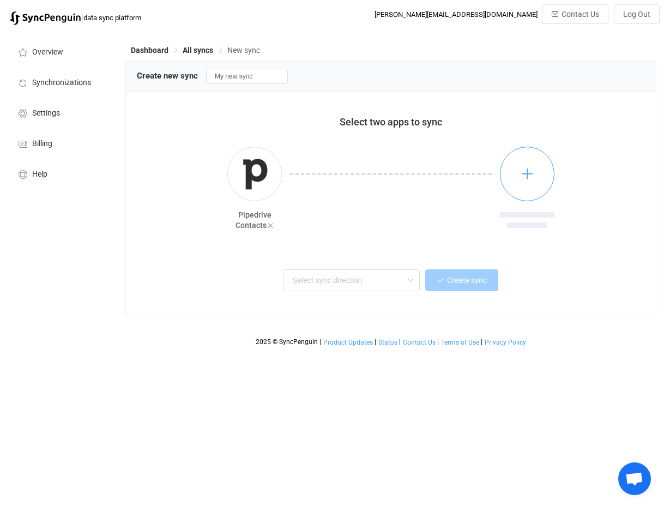
click at [516, 186] on button "button" at bounding box center [527, 174] width 55 height 55
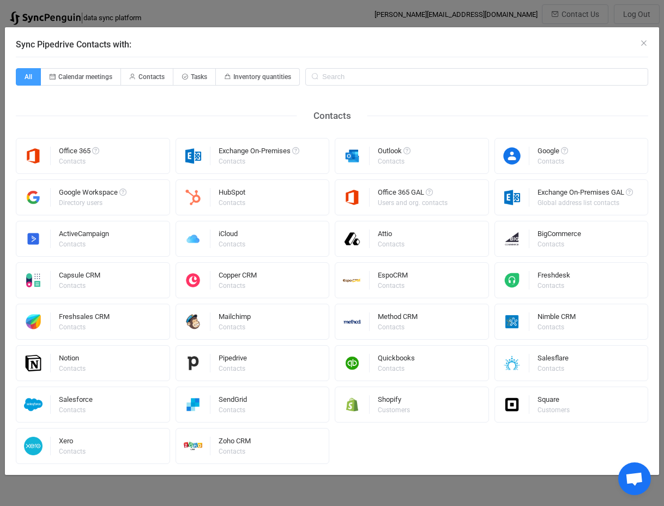
click at [502, 118] on div "Contacts Office 365 Contacts Exchange On-Premises Contacts Outlook Contacts Goo…" at bounding box center [332, 290] width 633 height 348
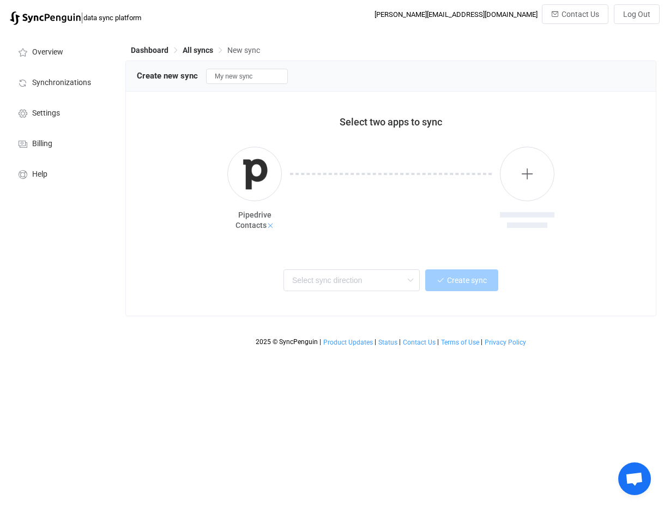
click at [271, 224] on icon at bounding box center [271, 226] width 8 height 8
click at [249, 160] on button "button" at bounding box center [254, 174] width 55 height 55
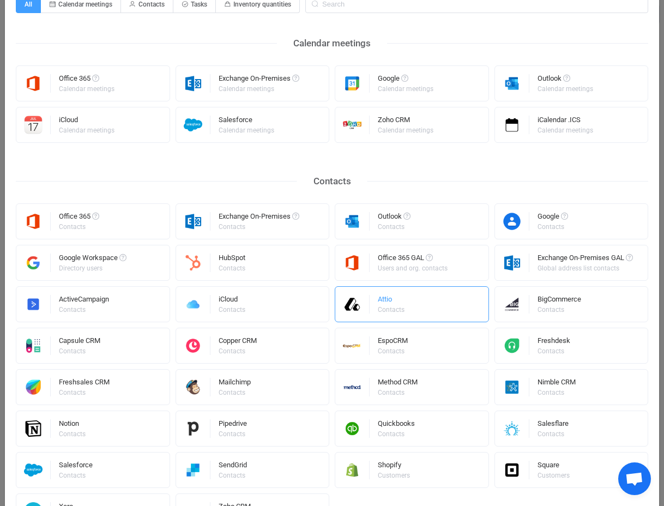
scroll to position [0, 0]
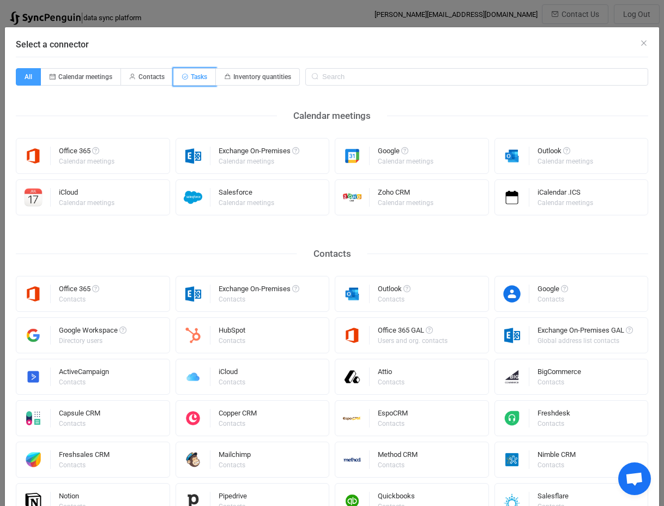
click at [202, 79] on span "Tasks" at bounding box center [199, 77] width 16 height 8
click at [183, 77] on input "Tasks" at bounding box center [179, 73] width 7 height 7
radio input "true"
radio input "false"
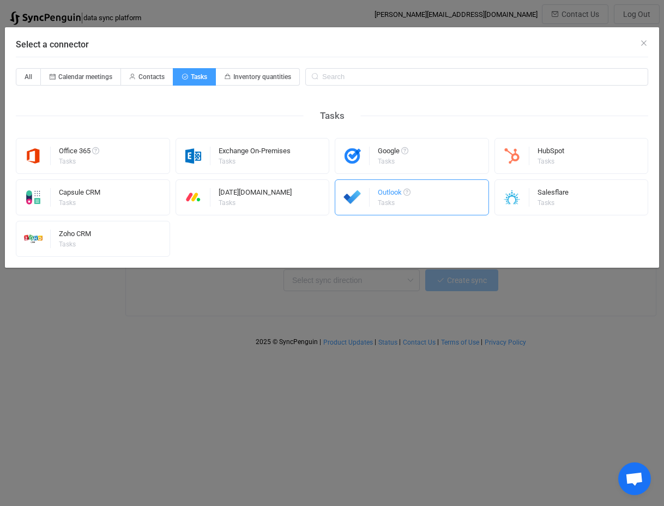
click at [360, 199] on img "Select a connector" at bounding box center [352, 197] width 34 height 19
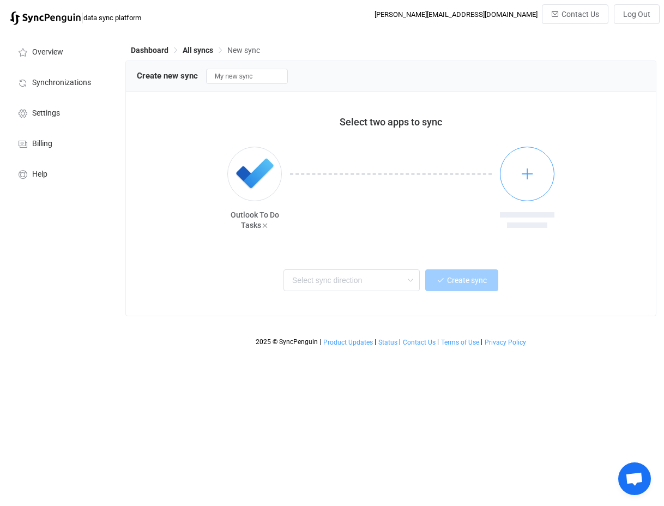
click at [523, 175] on icon "button" at bounding box center [528, 174] width 14 height 14
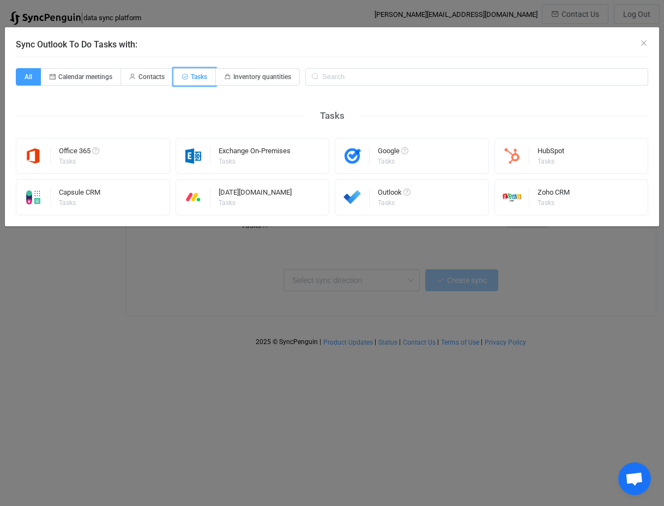
click at [207, 77] on span "Tasks" at bounding box center [199, 77] width 16 height 8
click at [183, 77] on input "Tasks" at bounding box center [179, 73] width 7 height 7
radio input "true"
radio input "false"
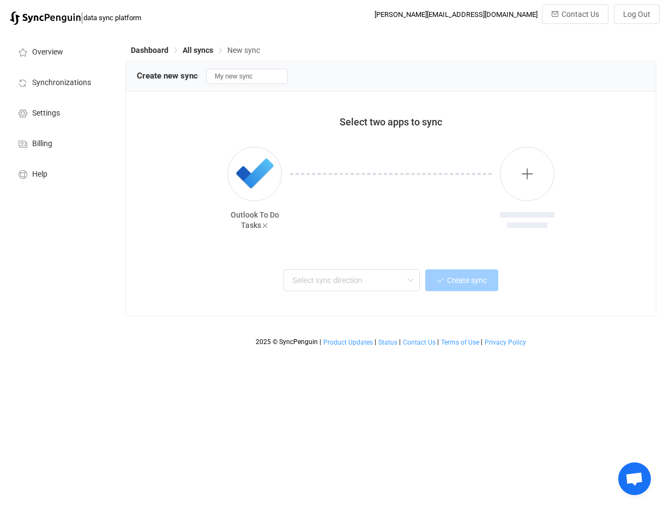
click at [268, 225] on div "Outlook To Do Tasks" at bounding box center [254, 219] width 55 height 21
click at [239, 163] on img "button" at bounding box center [254, 174] width 41 height 41
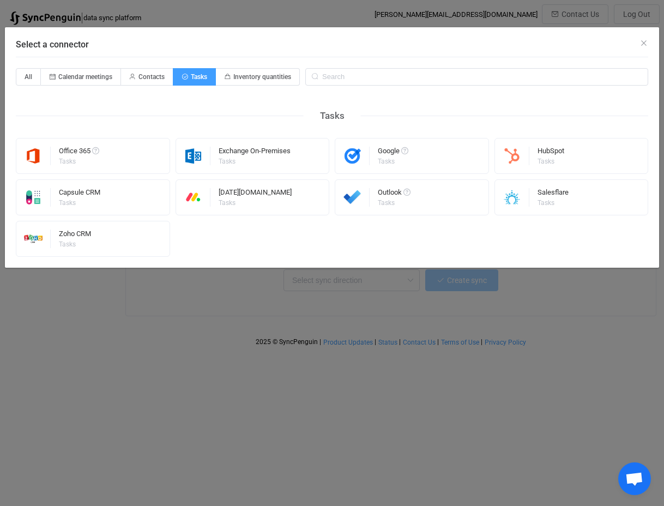
click at [259, 89] on div "All Calendar meetings Contacts Tasks Inventory quantities Tasks Office 365 Task…" at bounding box center [332, 162] width 633 height 189
click at [258, 81] on span "Inventory quantities" at bounding box center [258, 76] width 84 height 17
click at [226, 77] on input "Inventory quantities" at bounding box center [222, 73] width 7 height 7
radio input "true"
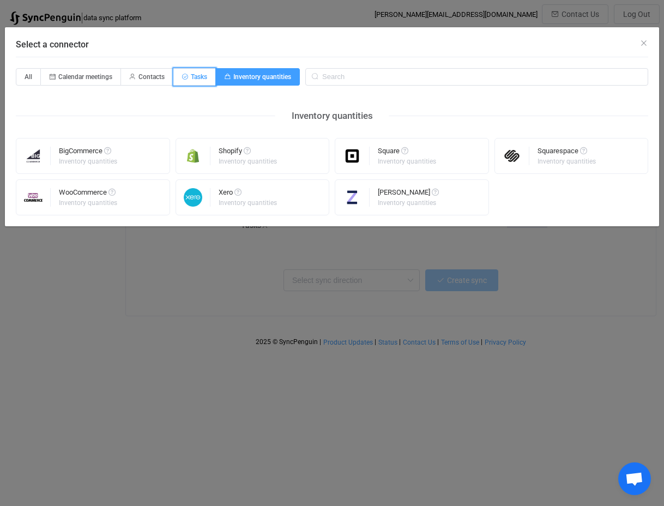
click at [196, 75] on span "Tasks" at bounding box center [199, 77] width 16 height 8
click at [183, 75] on input "Tasks" at bounding box center [179, 73] width 7 height 7
radio input "true"
radio input "false"
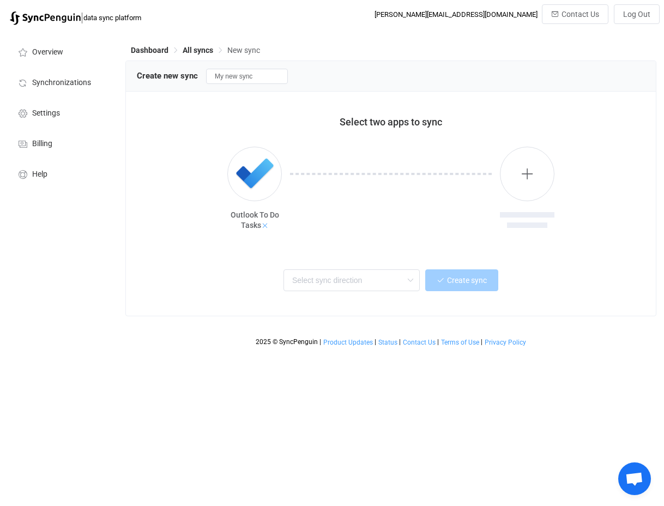
click at [264, 223] on icon at bounding box center [265, 226] width 8 height 8
click at [230, 83] on input "My new sync" at bounding box center [247, 76] width 82 height 15
click at [180, 152] on div at bounding box center [391, 189] width 508 height 112
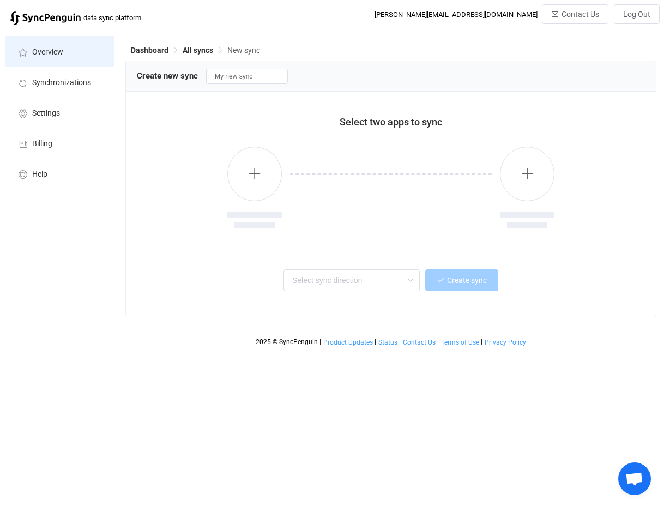
click at [51, 44] on li "Overview" at bounding box center [59, 51] width 109 height 31
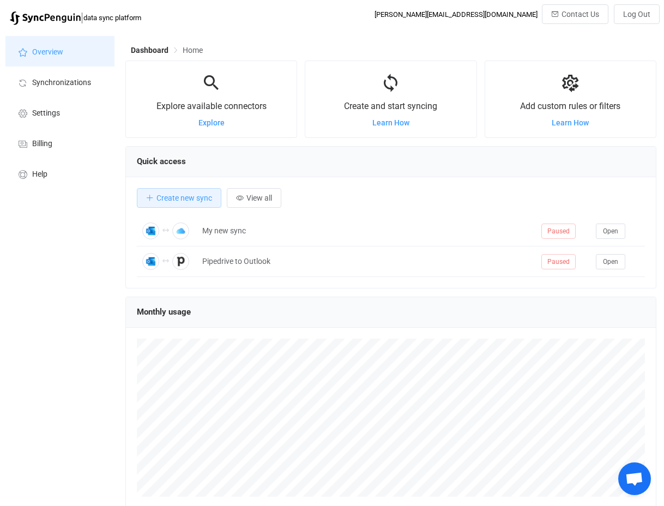
scroll to position [212, 531]
click at [212, 125] on span "Explore" at bounding box center [211, 122] width 26 height 9
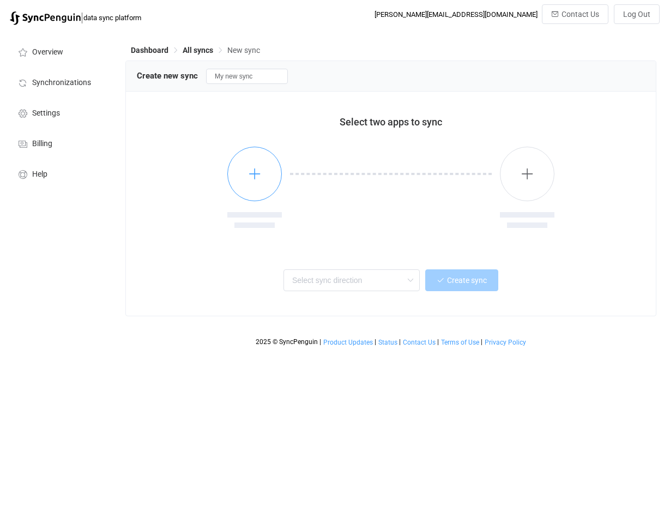
click at [256, 186] on button "button" at bounding box center [254, 174] width 55 height 55
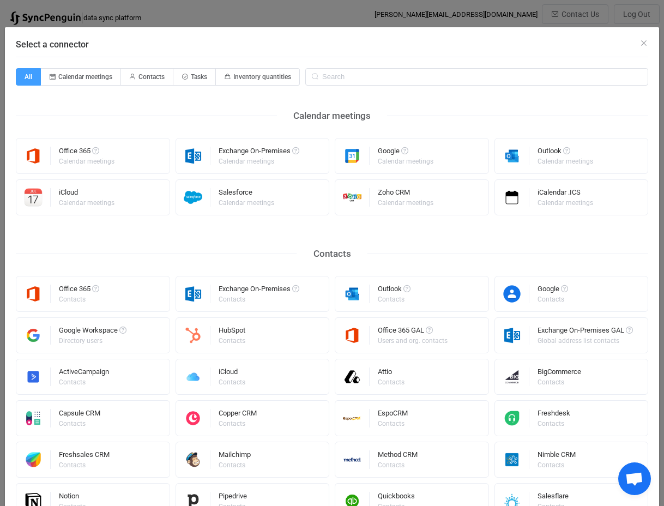
click at [211, 239] on div "Calendar meetings Office 365 Calendar meetings Exchange On-Premises Calendar me…" at bounding box center [332, 508] width 633 height 823
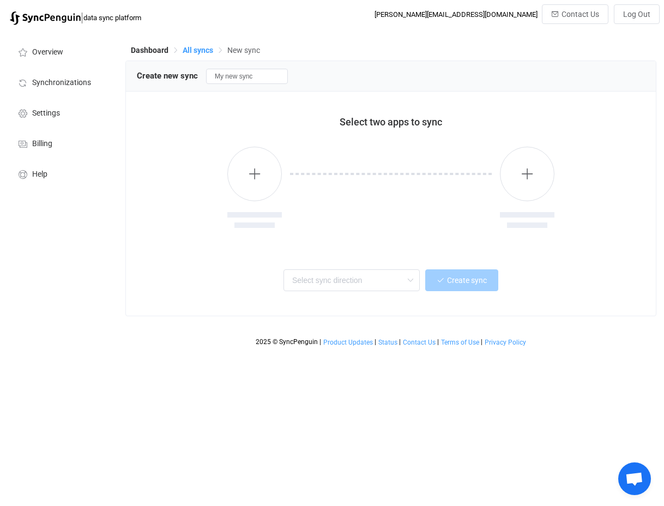
click at [192, 52] on span "All syncs" at bounding box center [198, 50] width 31 height 9
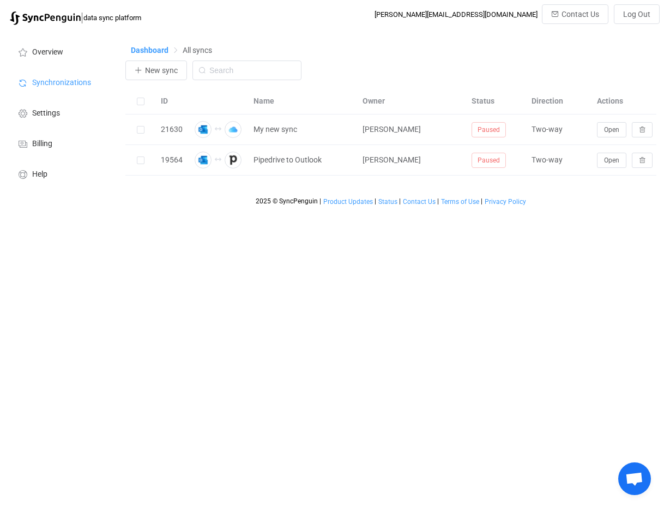
click at [157, 48] on span "Dashboard" at bounding box center [150, 50] width 38 height 9
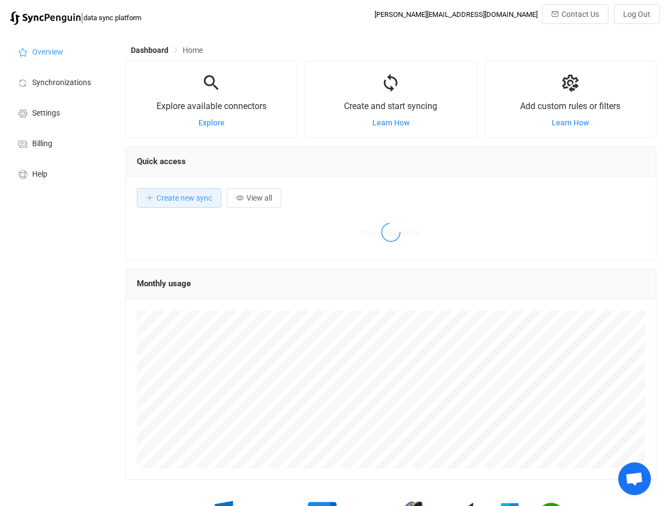
scroll to position [212, 531]
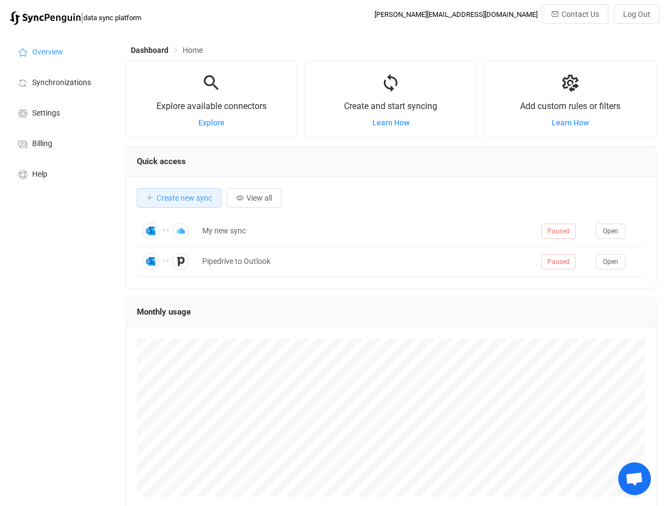
click at [172, 161] on span "Quick access" at bounding box center [161, 161] width 49 height 10
click at [178, 197] on span "Create new sync" at bounding box center [184, 198] width 56 height 9
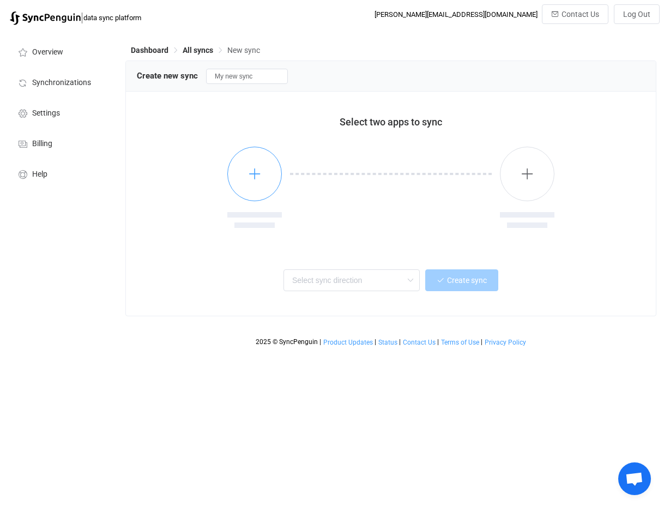
click at [239, 172] on button "button" at bounding box center [254, 174] width 55 height 55
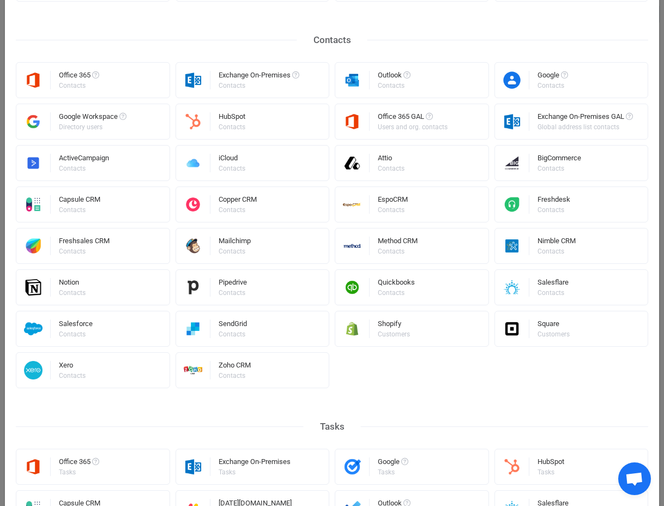
scroll to position [217, 0]
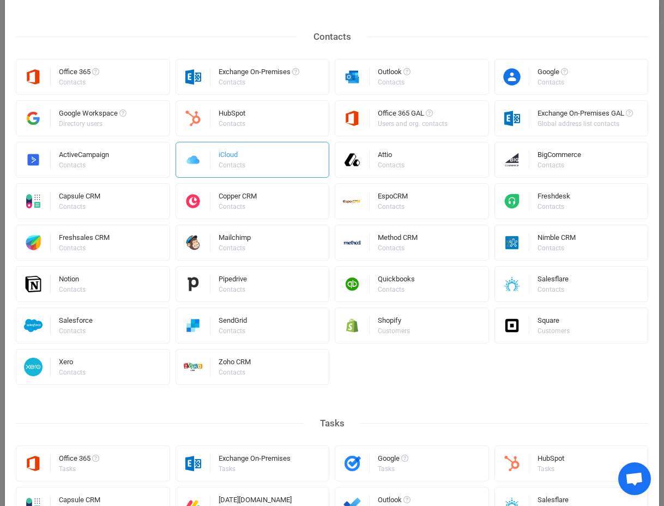
click at [237, 165] on div "Contacts" at bounding box center [232, 165] width 27 height 7
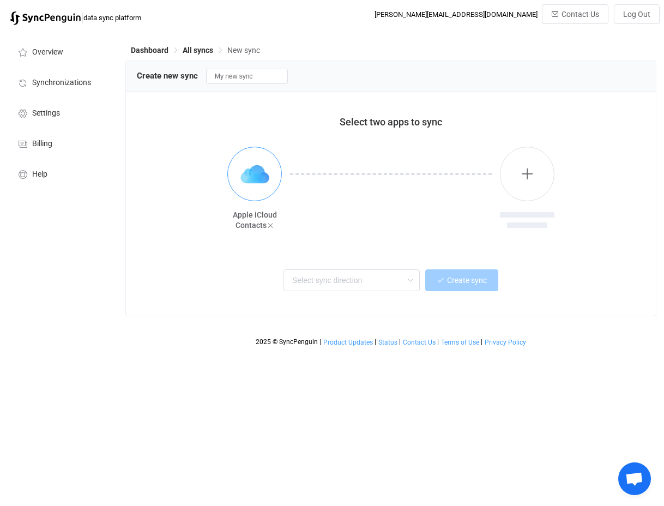
click at [254, 176] on img "button" at bounding box center [254, 174] width 41 height 41
click at [529, 182] on button "button" at bounding box center [527, 174] width 55 height 55
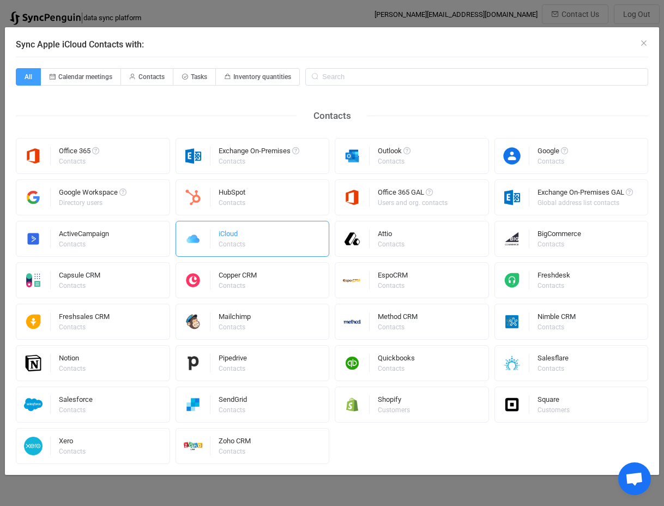
click at [216, 238] on div "iCloud Contacts" at bounding box center [253, 239] width 154 height 36
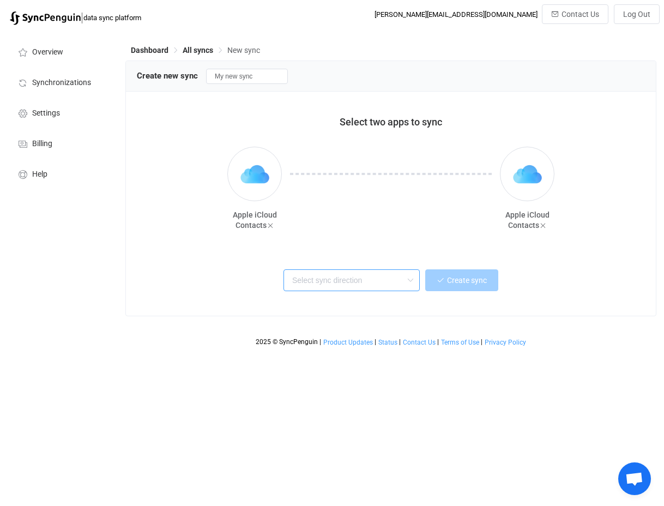
click at [363, 277] on input "text" at bounding box center [352, 280] width 136 height 22
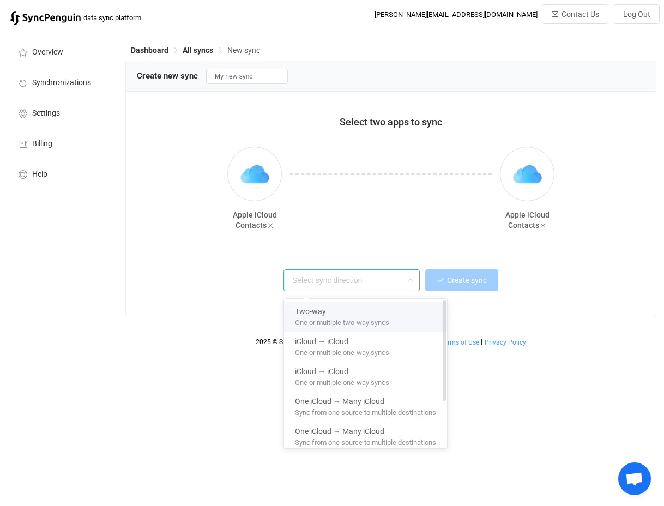
click at [354, 321] on span "One or multiple two-way syncs" at bounding box center [342, 321] width 94 height 12
type input "Two-way"
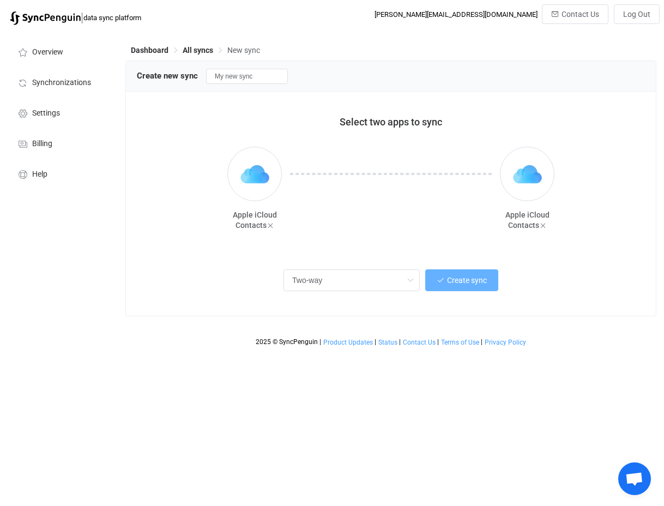
click at [467, 276] on span "Create sync" at bounding box center [467, 280] width 40 height 9
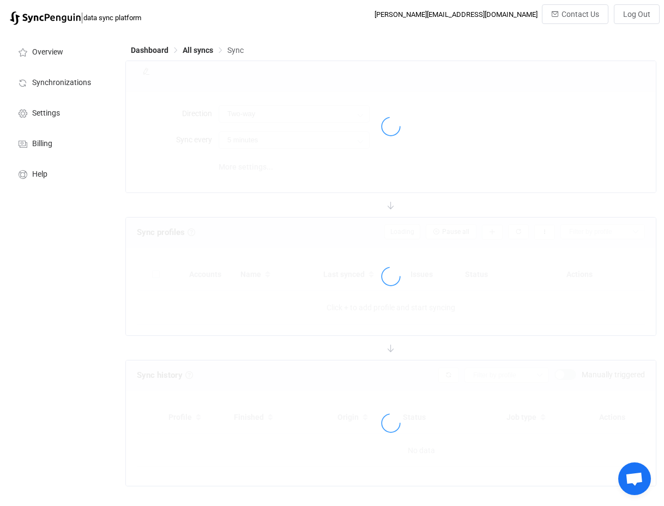
type input "10 minutes"
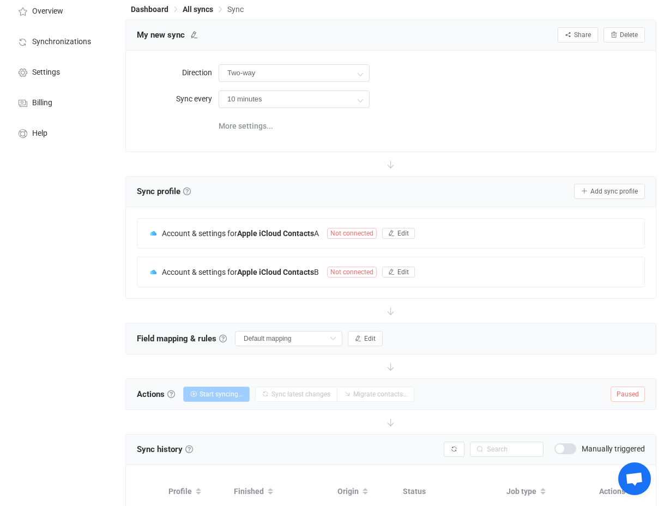
scroll to position [129, 0]
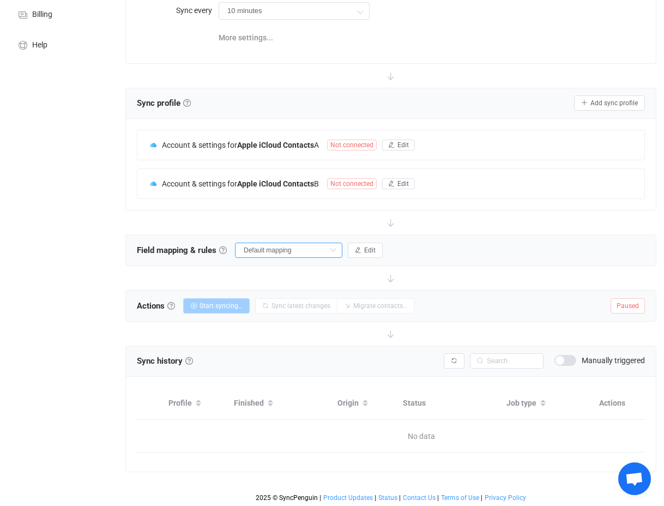
click at [294, 249] on input "Default mapping" at bounding box center [288, 250] width 107 height 15
click at [355, 251] on icon "button" at bounding box center [358, 250] width 7 height 7
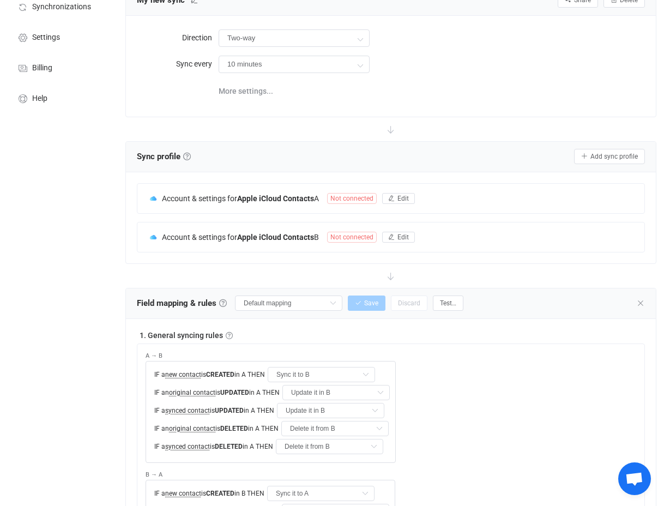
scroll to position [0, 0]
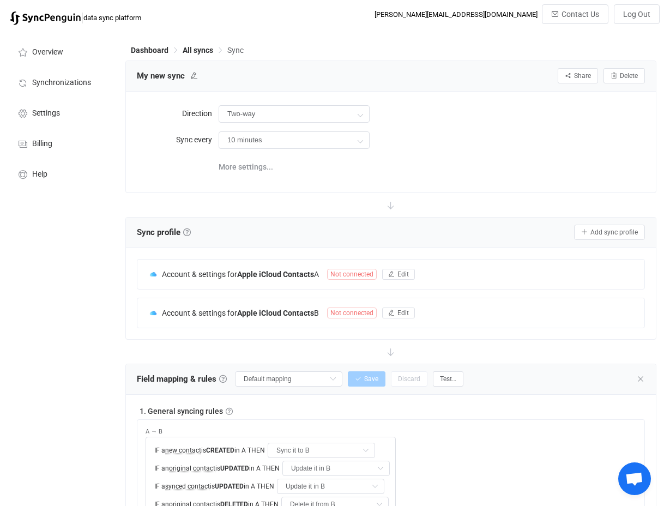
click at [272, 230] on div "Sync profile Sync profile A sync profile represents a single pair of contact li…" at bounding box center [391, 232] width 508 height 16
click at [249, 167] on span "More settings..." at bounding box center [246, 167] width 55 height 22
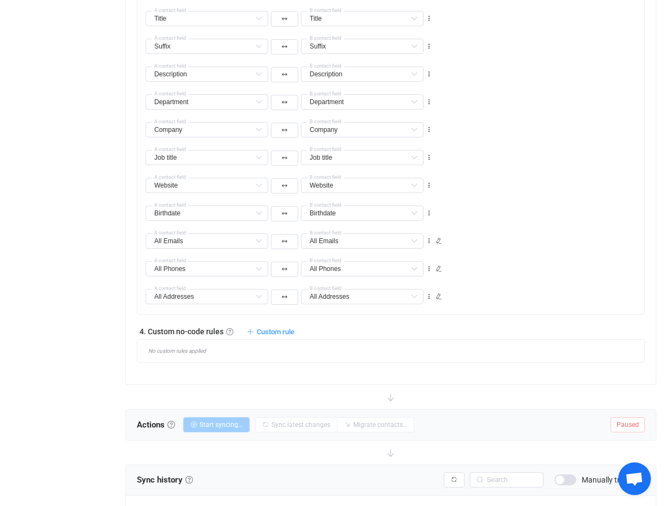
scroll to position [998, 0]
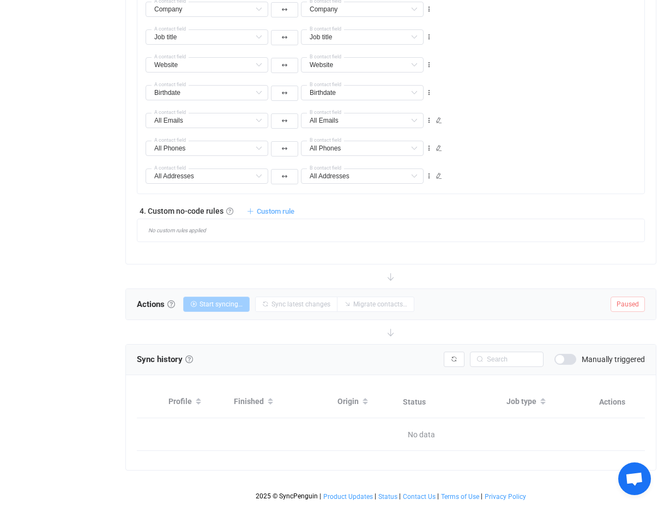
click at [261, 213] on span "Custom rule" at bounding box center [276, 211] width 38 height 8
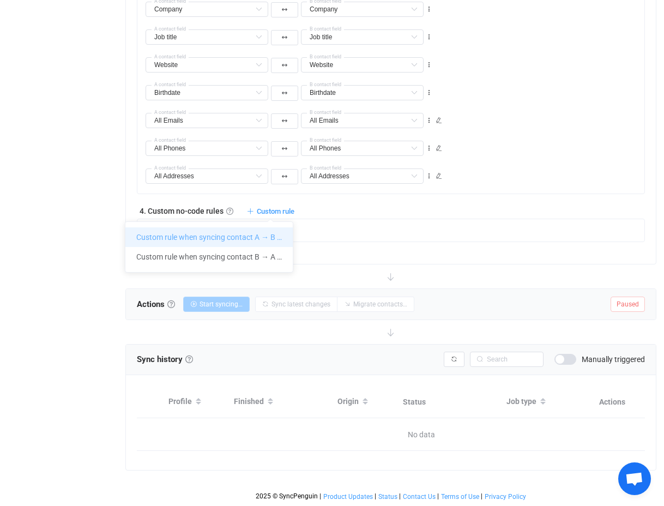
click at [195, 233] on li "Custom rule when syncing contact A → B …" at bounding box center [208, 237] width 167 height 20
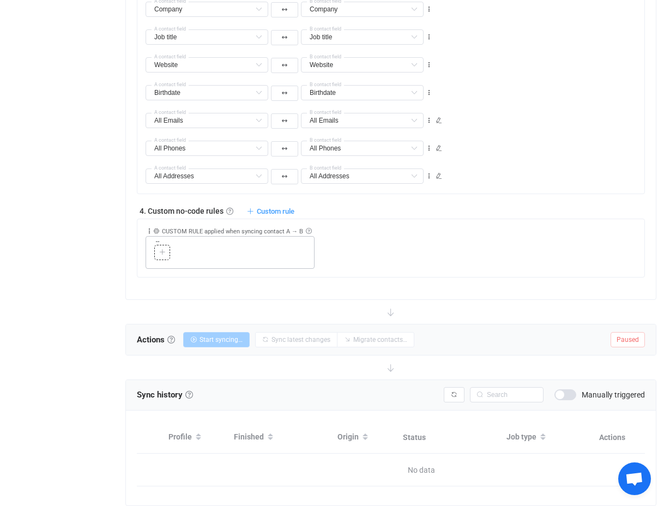
click at [170, 257] on div at bounding box center [230, 252] width 152 height 15
click at [157, 254] on div at bounding box center [162, 253] width 10 height 10
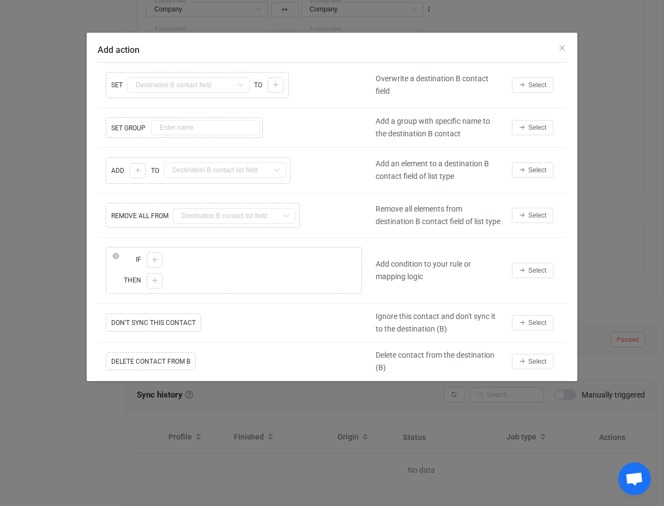
click at [146, 82] on div "Copy Cut Replace SET First name Default field Last name Default field Middle na…" at bounding box center [234, 85] width 273 height 32
click at [181, 128] on div "Copy Cut Replace SET GROUP" at bounding box center [234, 128] width 273 height 26
click at [162, 128] on div "Copy Cut Replace SET GROUP" at bounding box center [234, 128] width 273 height 26
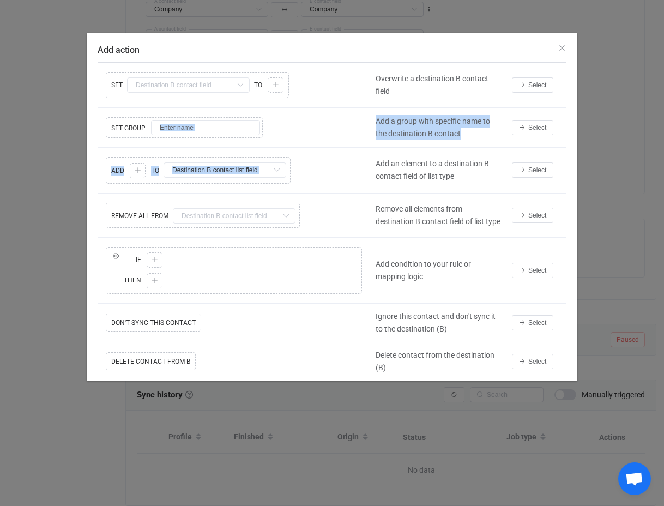
drag, startPoint x: 362, startPoint y: 125, endPoint x: 467, endPoint y: 151, distance: 108.4
click at [467, 151] on tbody "Copy Cut Replace SET First name Default field Last name Default field Middle na…" at bounding box center [332, 222] width 469 height 318
click at [468, 132] on div "Add a group with specific name to the destination B contact" at bounding box center [438, 127] width 136 height 25
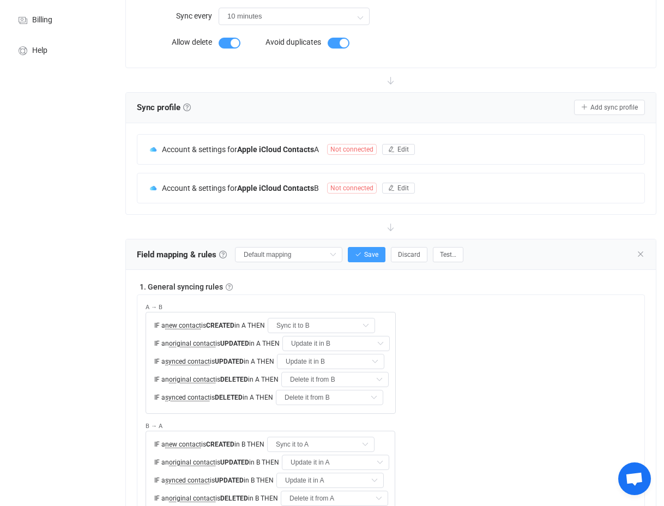
scroll to position [0, 0]
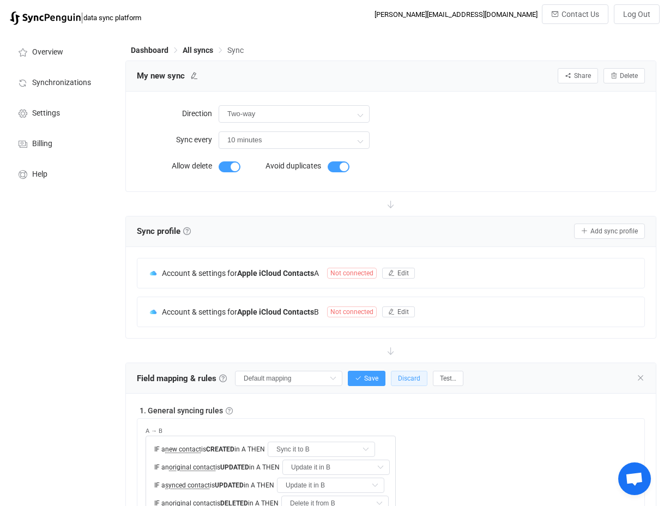
click at [399, 378] on span "Discard" at bounding box center [409, 379] width 22 height 8
click at [193, 50] on span "All syncs" at bounding box center [198, 50] width 31 height 9
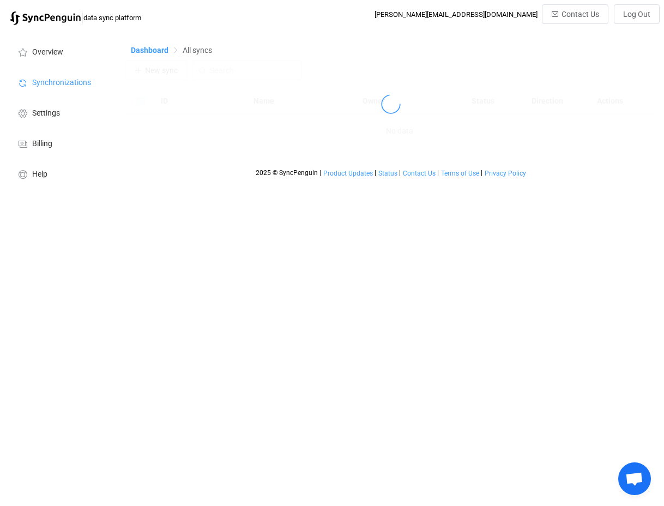
click at [146, 50] on span "Dashboard" at bounding box center [150, 50] width 38 height 9
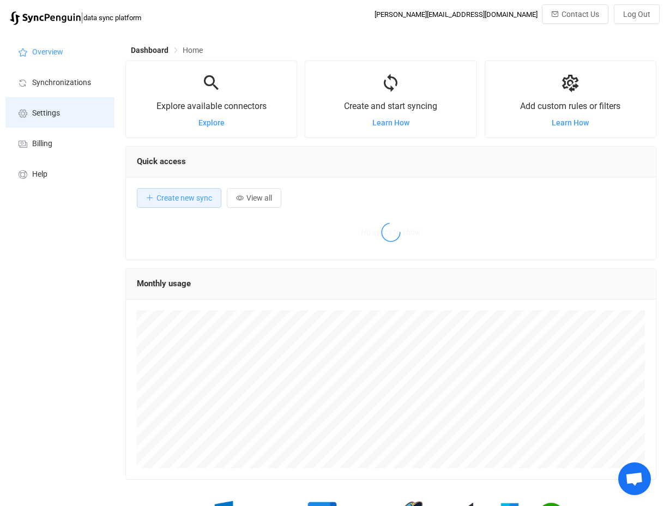
scroll to position [212, 531]
click at [60, 110] on li "Settings" at bounding box center [59, 112] width 109 height 31
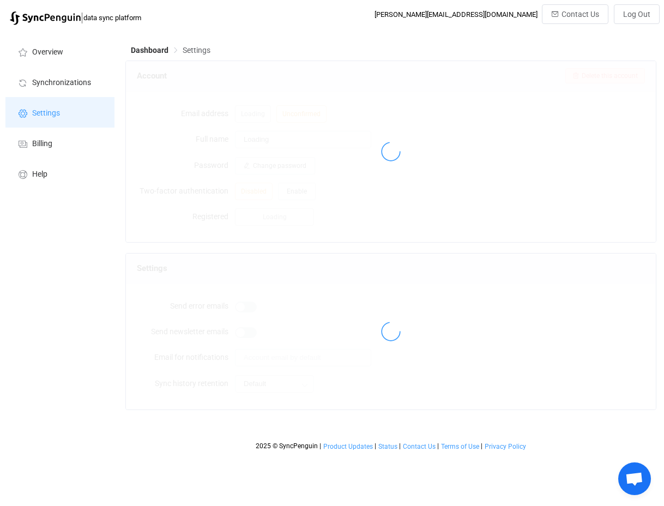
type input "Steve Jones"
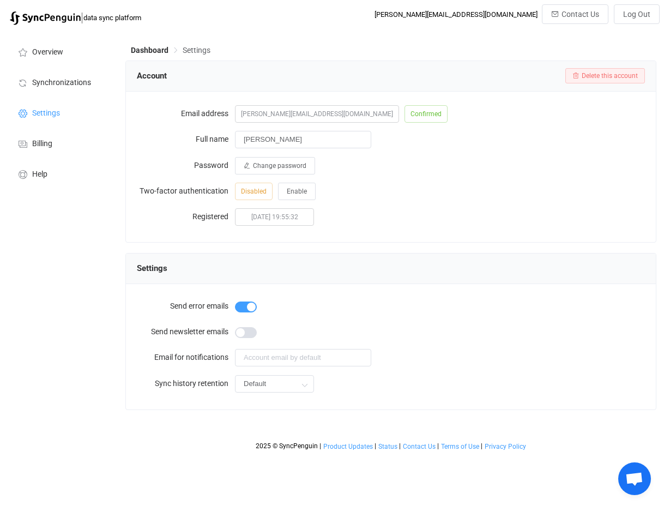
click at [276, 368] on div at bounding box center [303, 358] width 136 height 22
click at [276, 363] on input "text" at bounding box center [303, 357] width 136 height 17
click at [178, 369] on form "Send error emails Send newsletter emails Email for notifications Sync history r…" at bounding box center [391, 345] width 508 height 100
click at [41, 54] on span "Overview" at bounding box center [47, 52] width 31 height 9
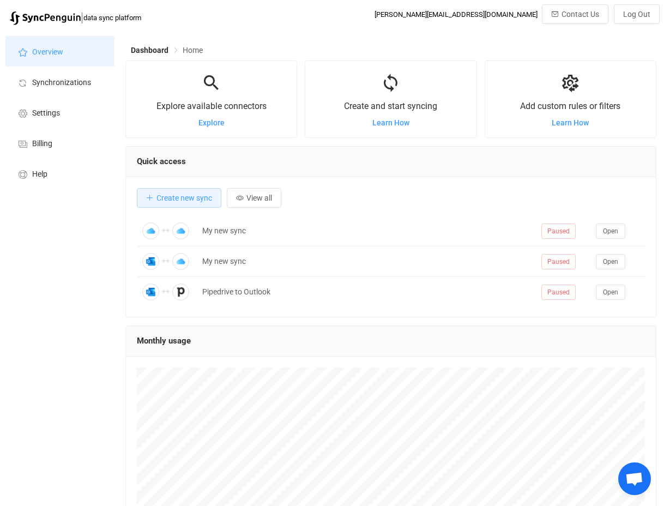
scroll to position [212, 531]
click at [570, 125] on span "Learn How" at bounding box center [570, 122] width 37 height 9
click at [568, 127] on span "Learn How" at bounding box center [570, 122] width 37 height 9
